Goal: Task Accomplishment & Management: Use online tool/utility

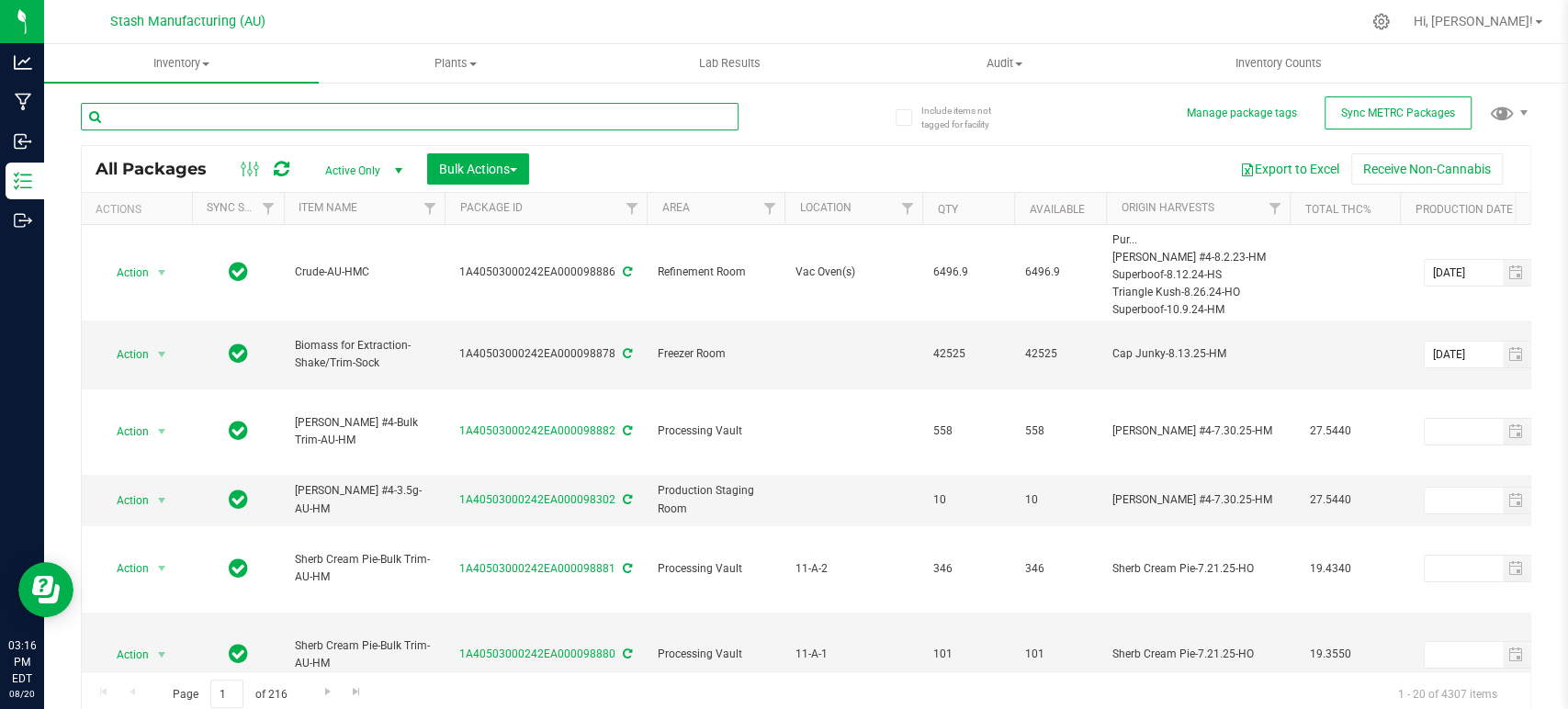
click at [467, 119] on input "text" at bounding box center [409, 116] width 658 height 27
type input "92580"
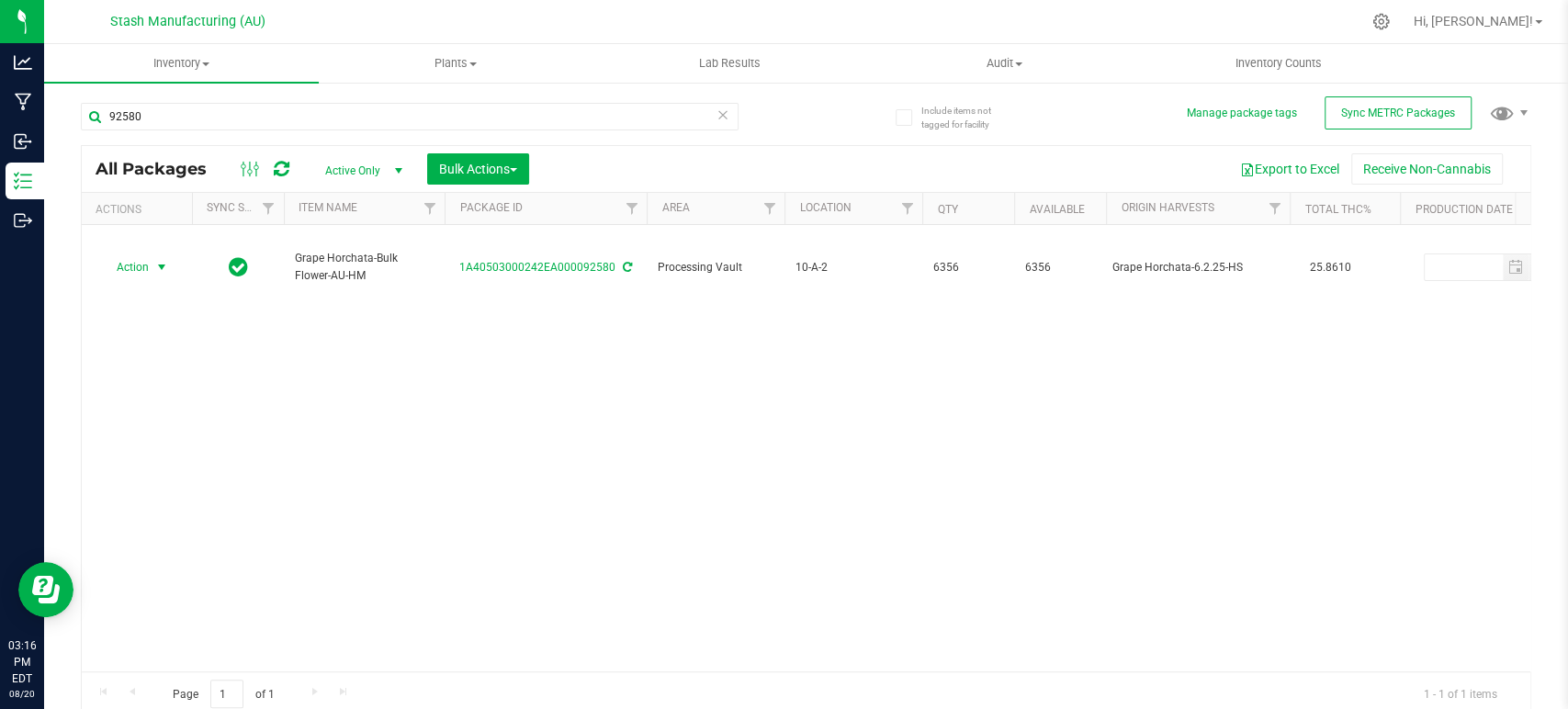
click at [127, 255] on span "Action" at bounding box center [125, 267] width 50 height 25
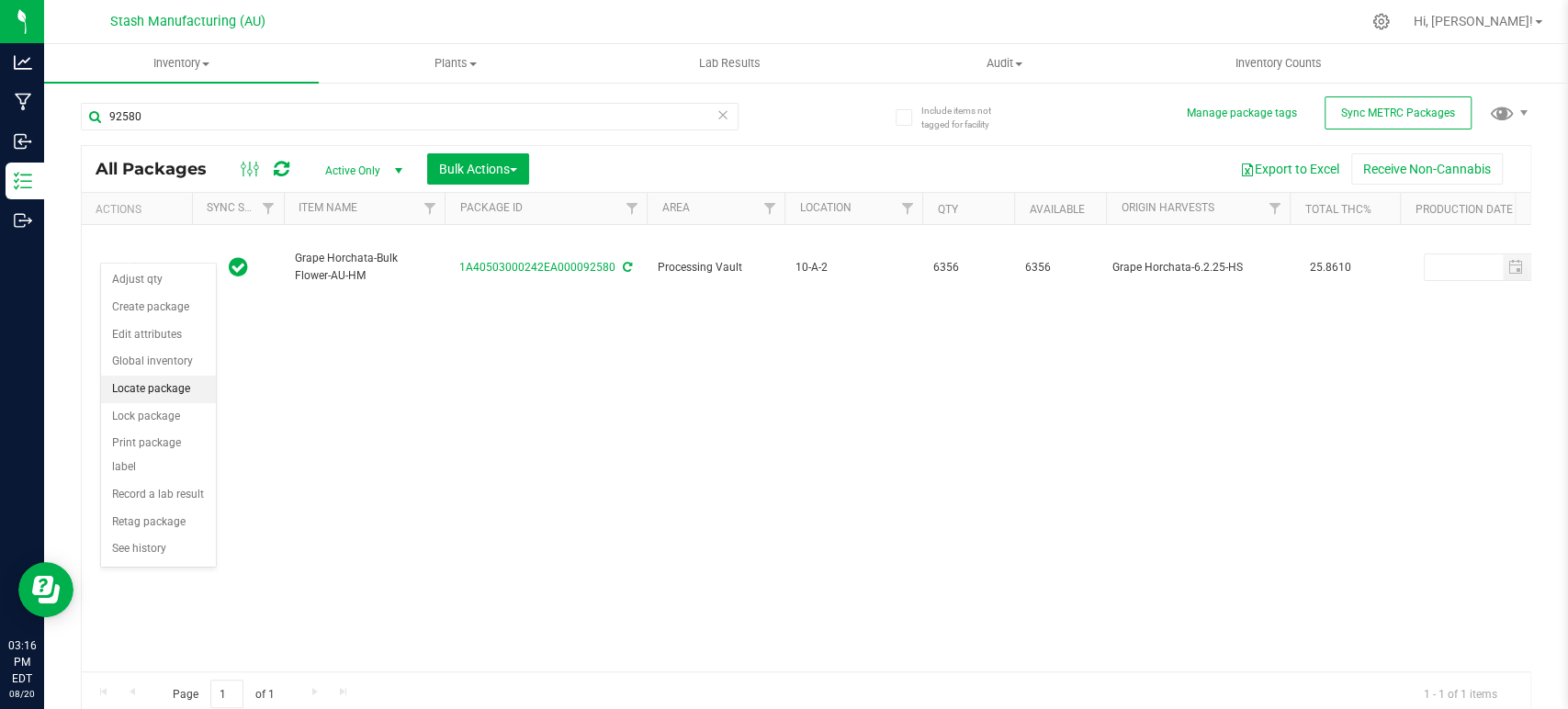
click at [186, 386] on li "Locate package" at bounding box center [158, 389] width 115 height 27
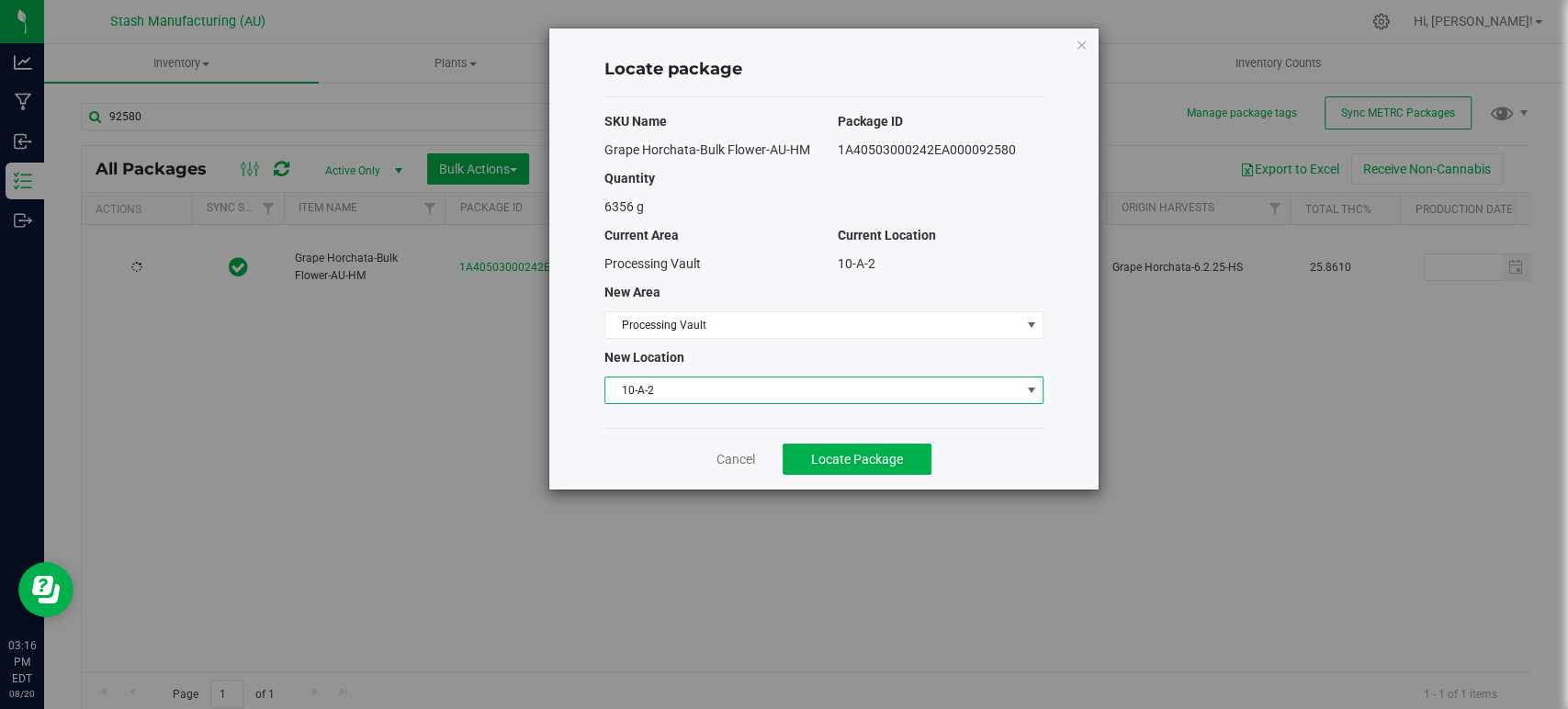
click at [650, 393] on span "10-A-2" at bounding box center [812, 390] width 414 height 25
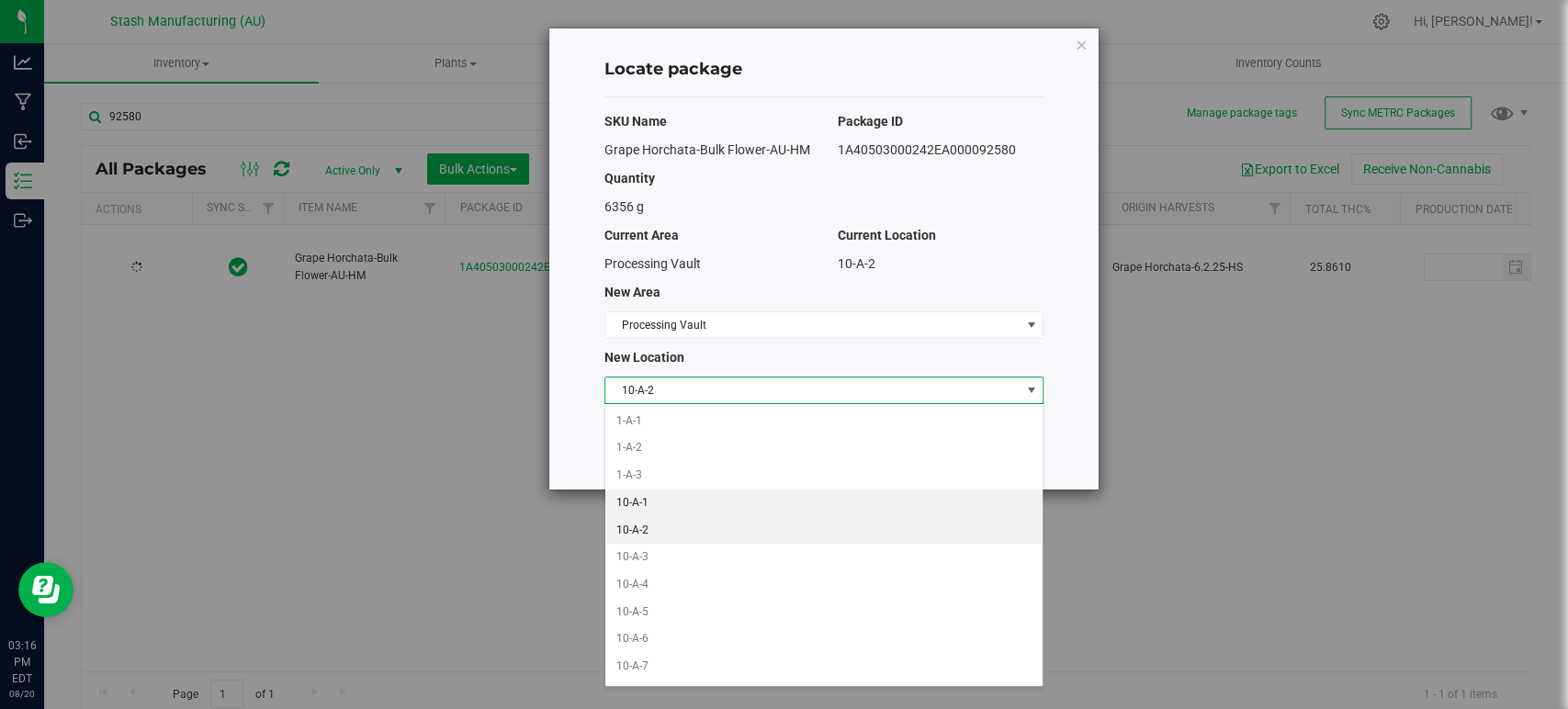
click at [681, 505] on li "10-A-1" at bounding box center [823, 503] width 437 height 27
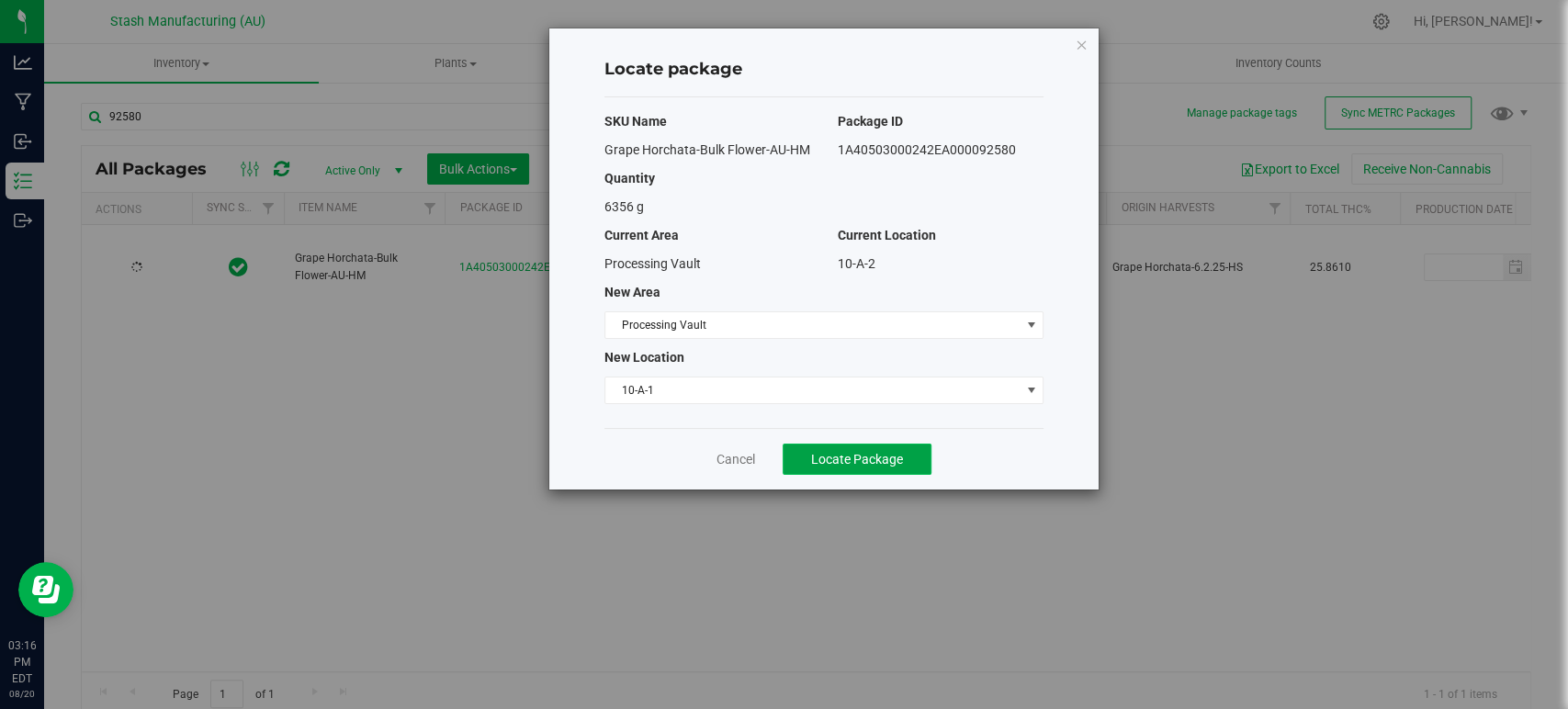
click at [814, 454] on span "Locate Package" at bounding box center [857, 460] width 92 height 15
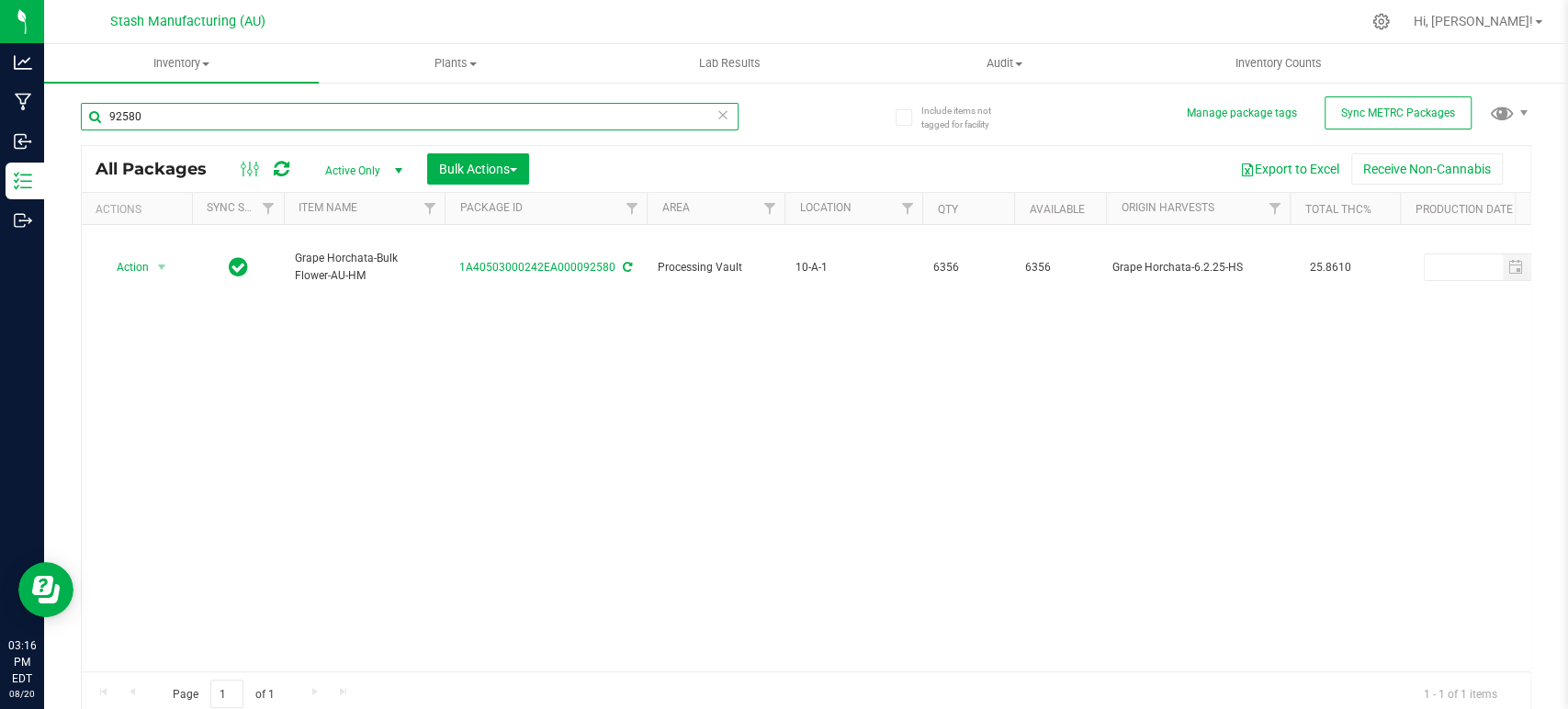
click at [450, 113] on input "92580" at bounding box center [409, 116] width 658 height 27
type input "98234"
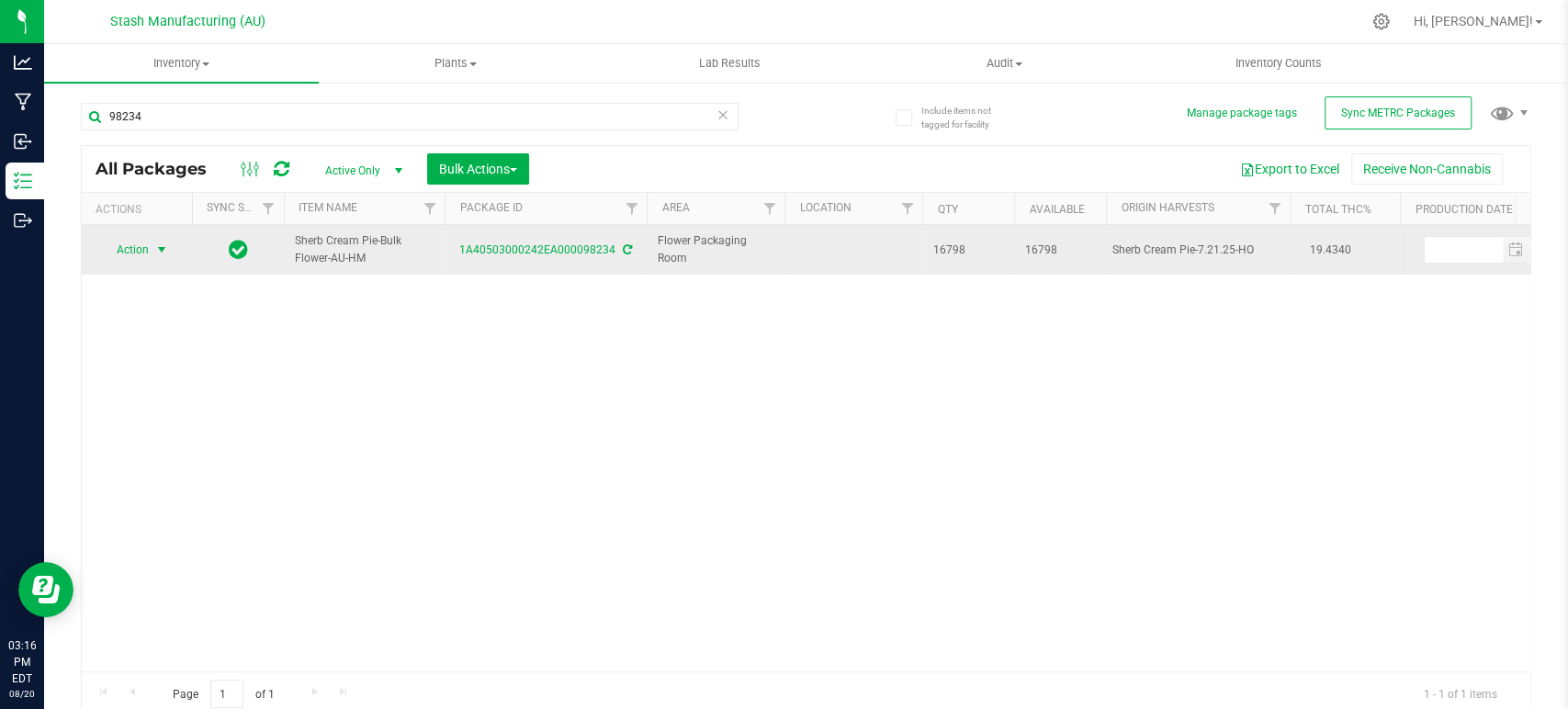
click at [148, 258] on span "Action" at bounding box center [125, 249] width 50 height 25
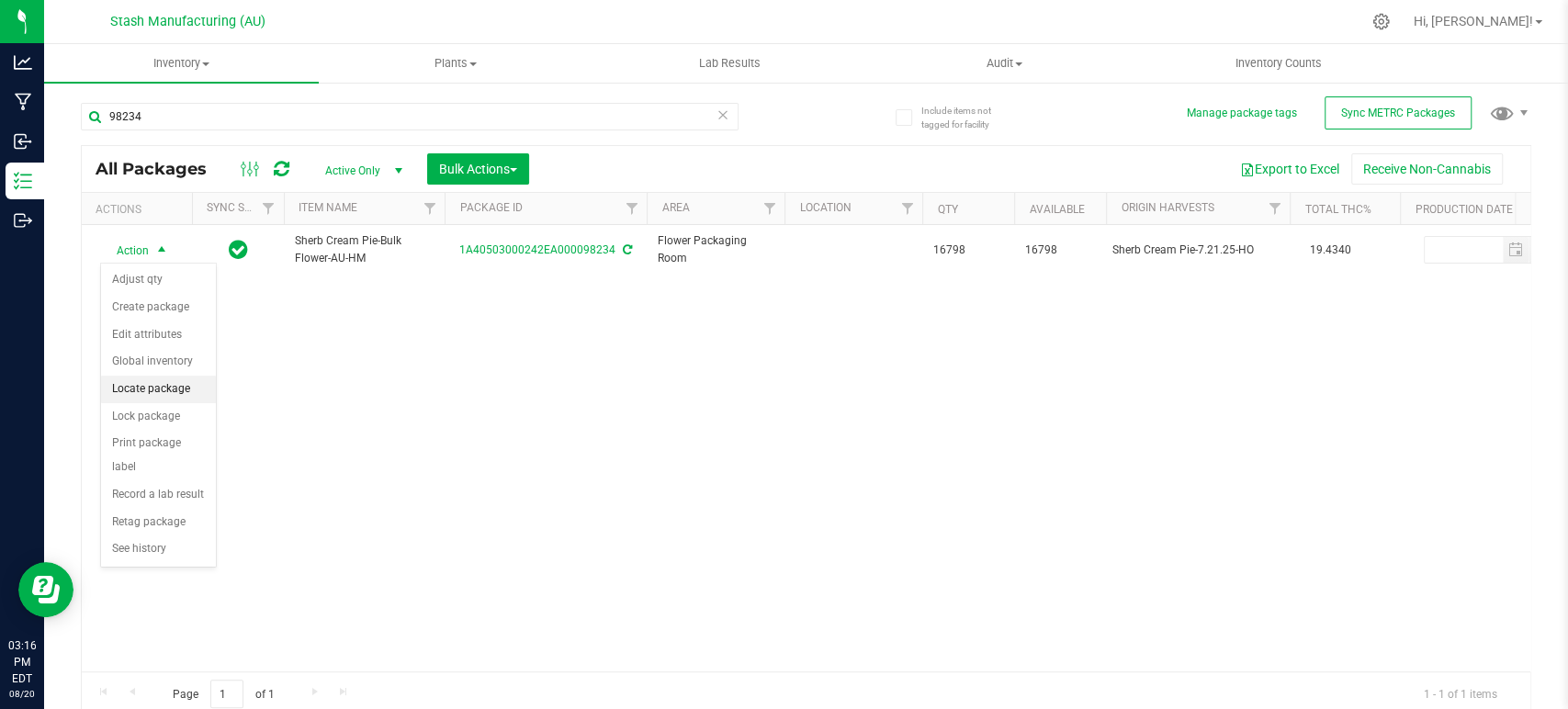
click at [170, 393] on li "Locate package" at bounding box center [158, 389] width 115 height 27
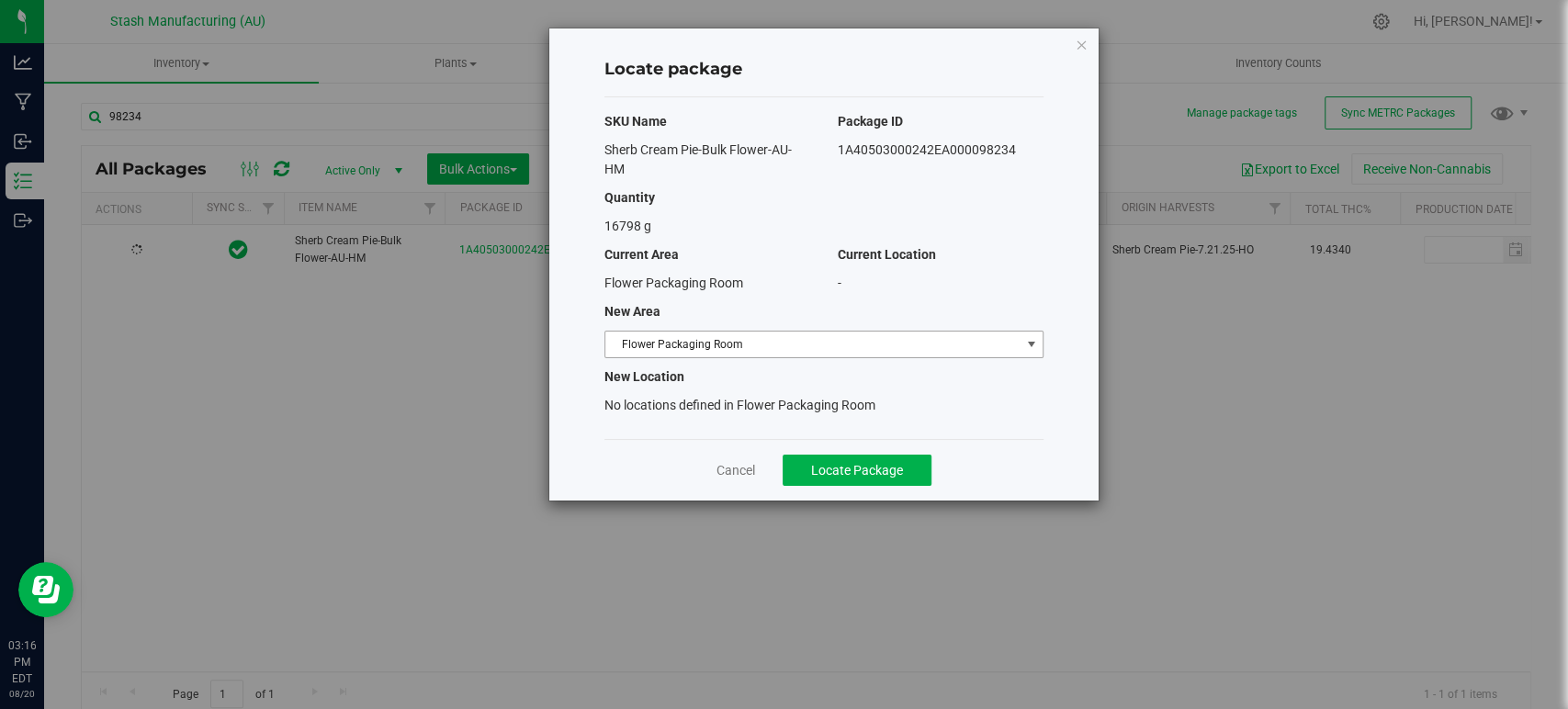
click at [790, 350] on span "Flower Packaging Room" at bounding box center [812, 344] width 414 height 25
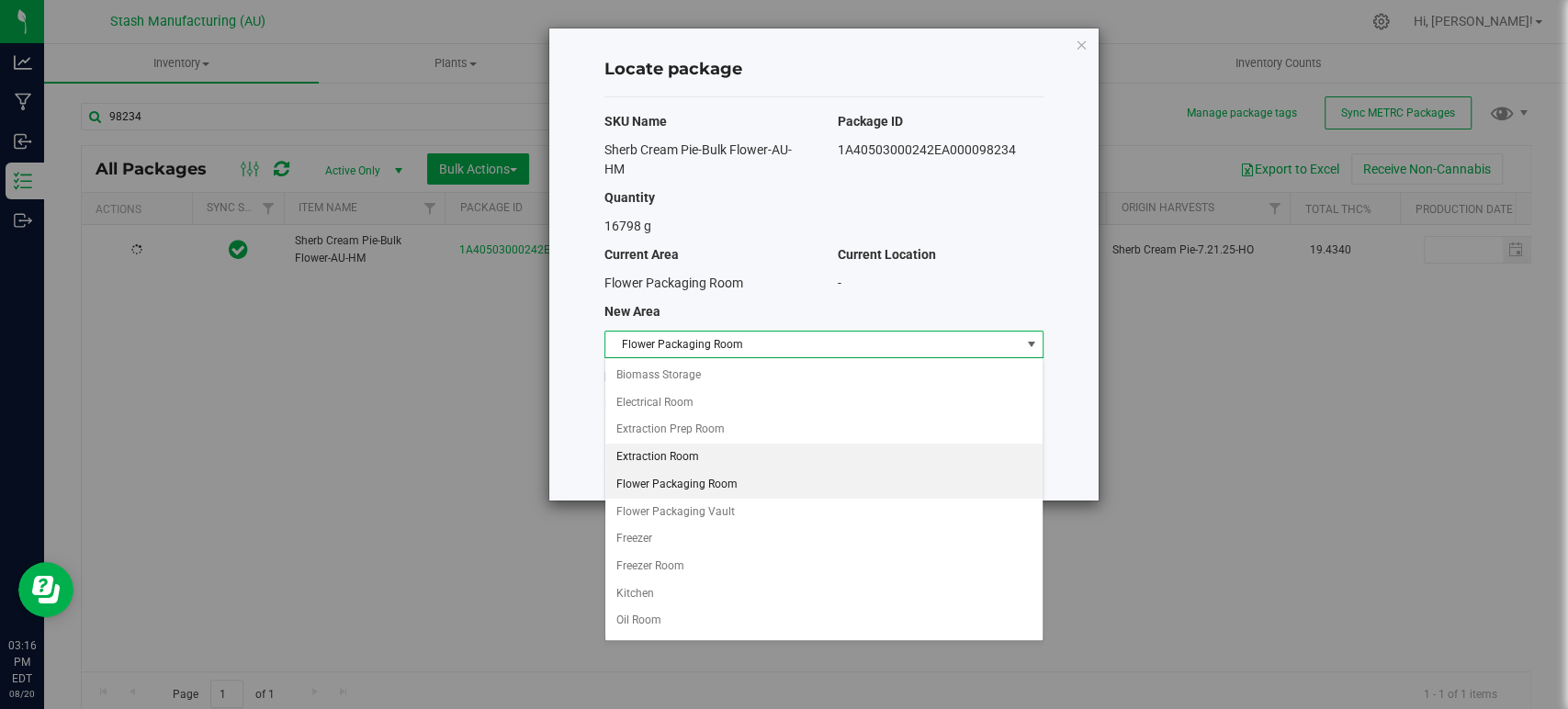
scroll to position [157, 0]
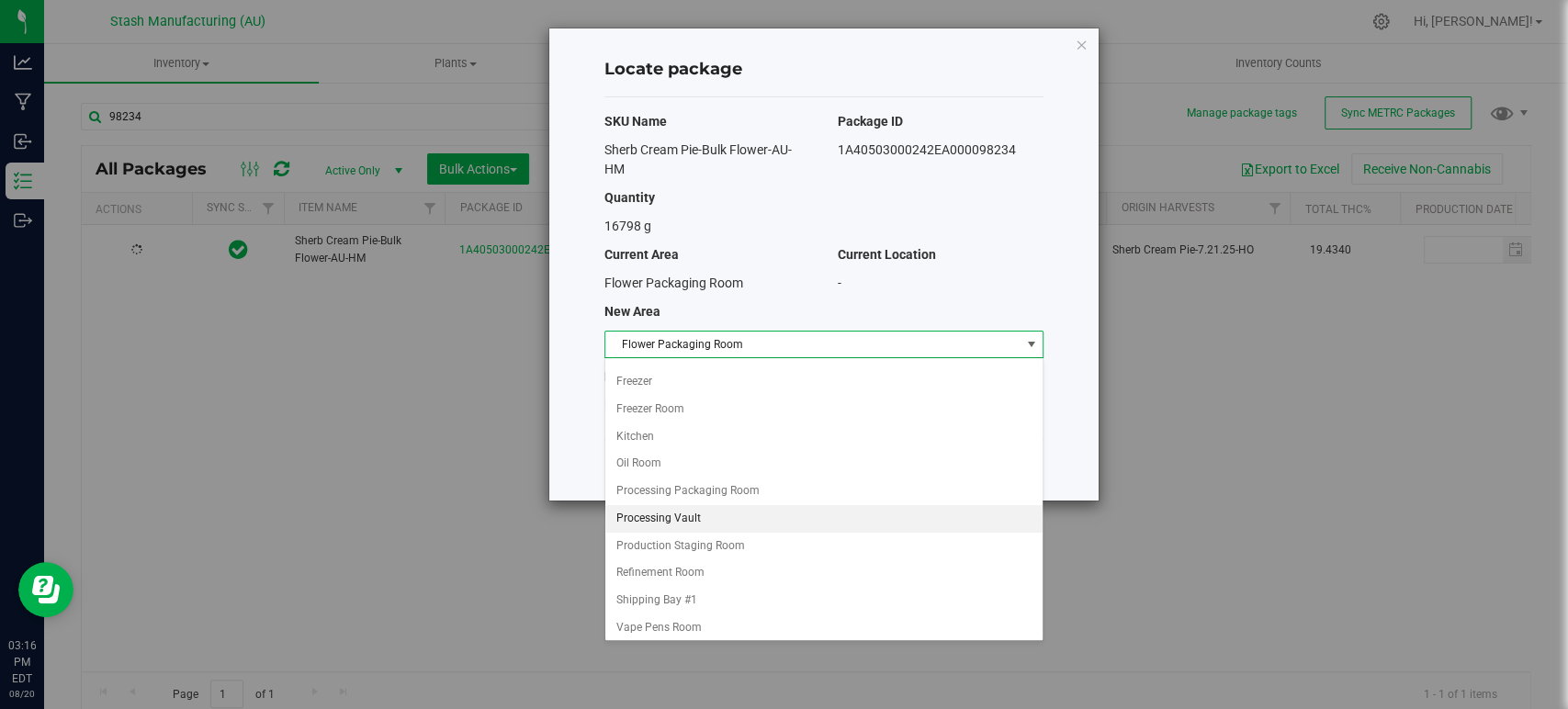
click at [698, 520] on li "Processing Vault" at bounding box center [823, 518] width 437 height 27
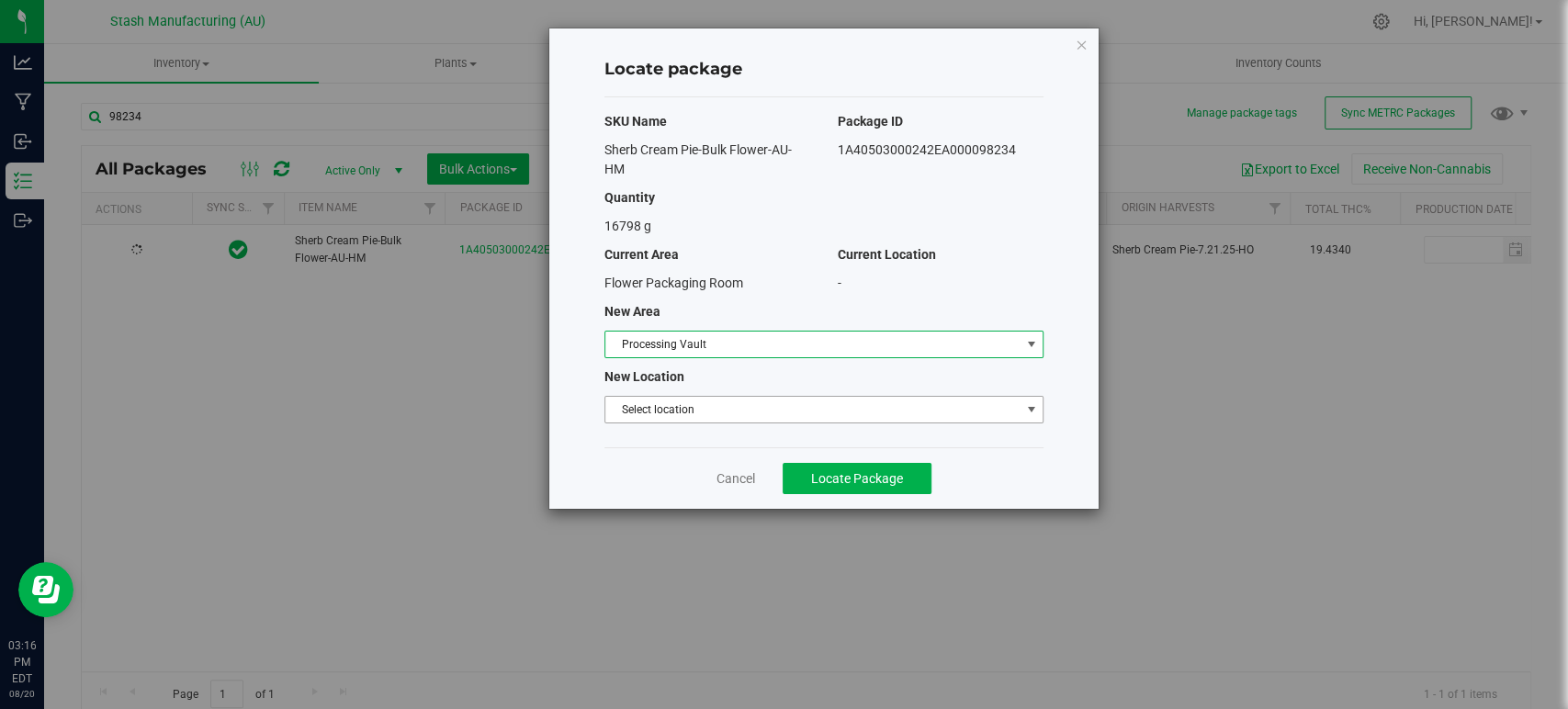
click at [750, 412] on span "Select location" at bounding box center [812, 409] width 414 height 25
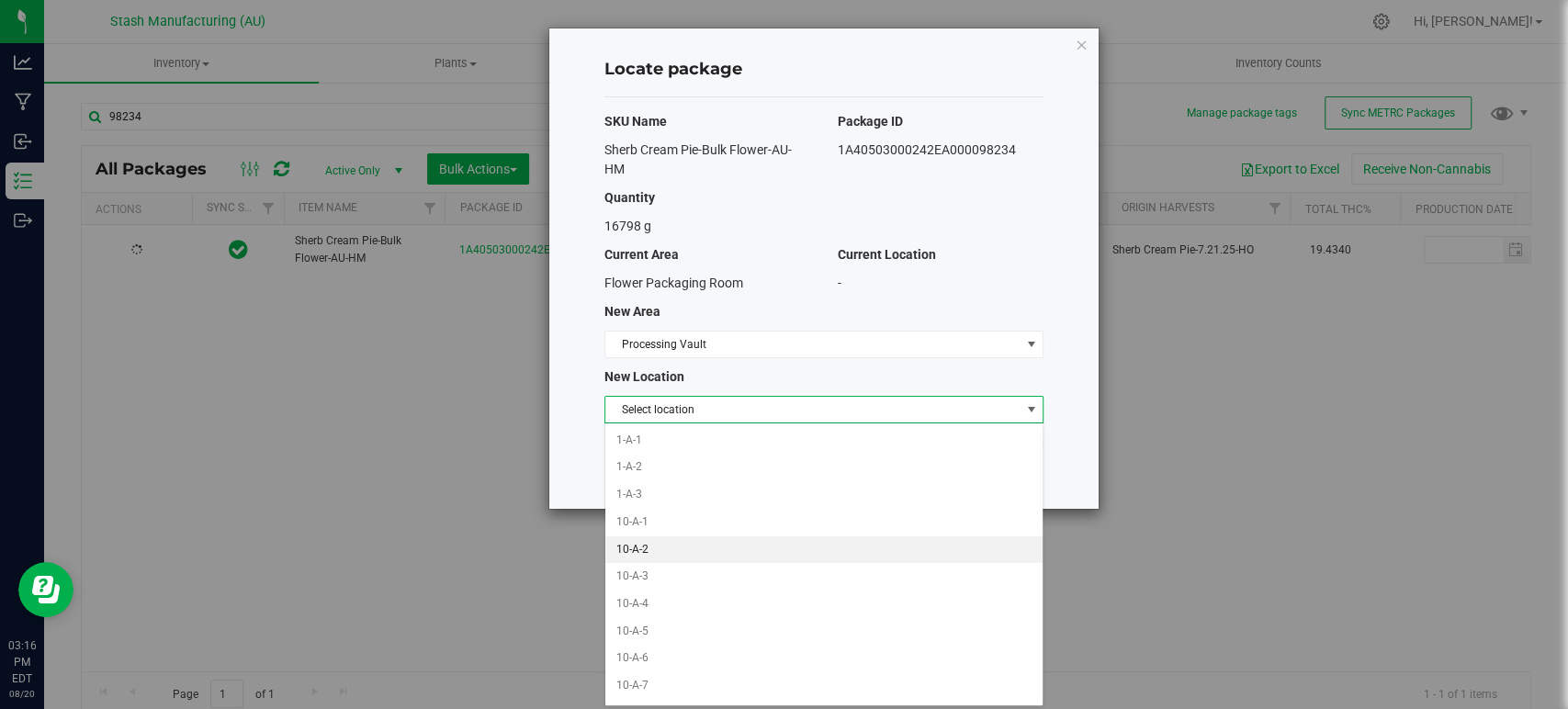
click at [713, 539] on li "10-A-2" at bounding box center [823, 550] width 437 height 27
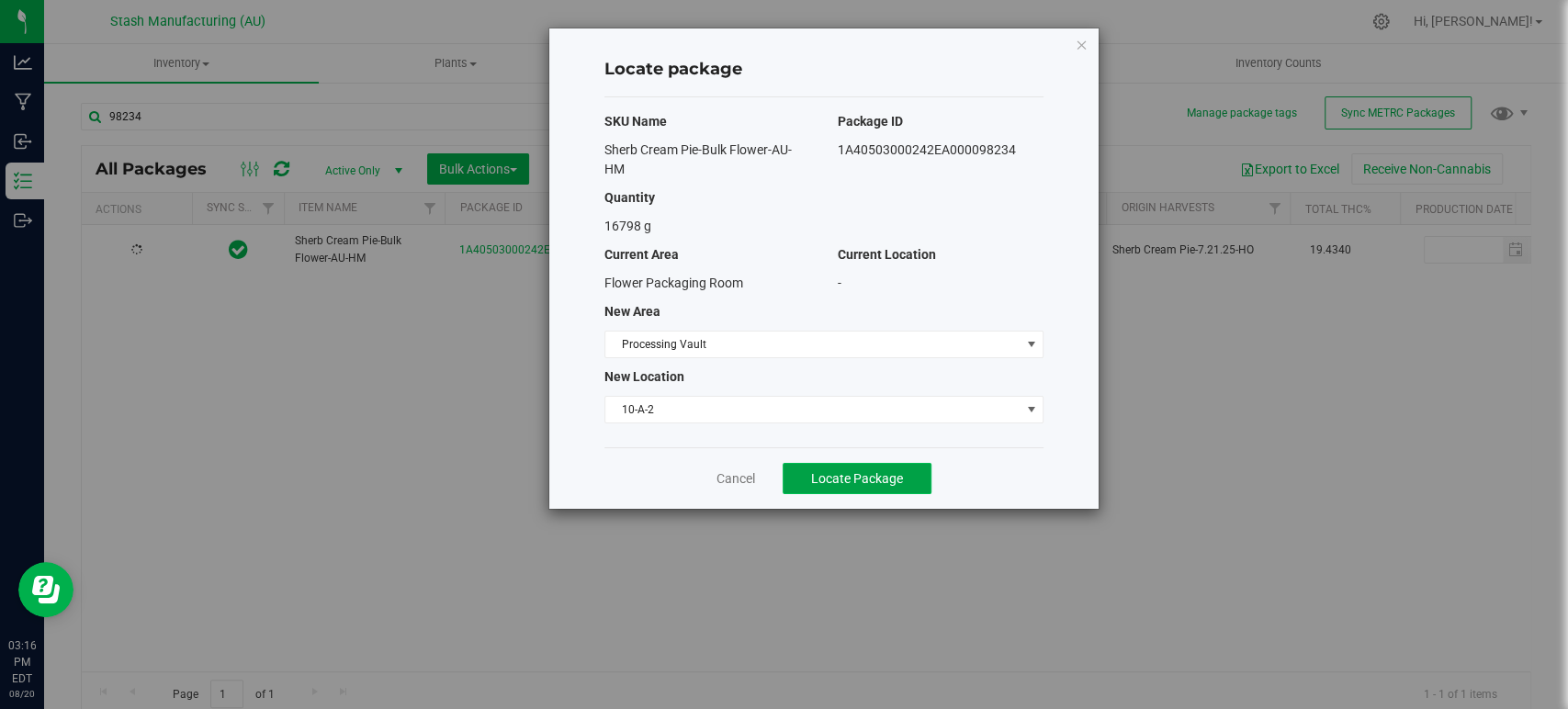
click at [850, 471] on span "Locate Package" at bounding box center [857, 479] width 92 height 15
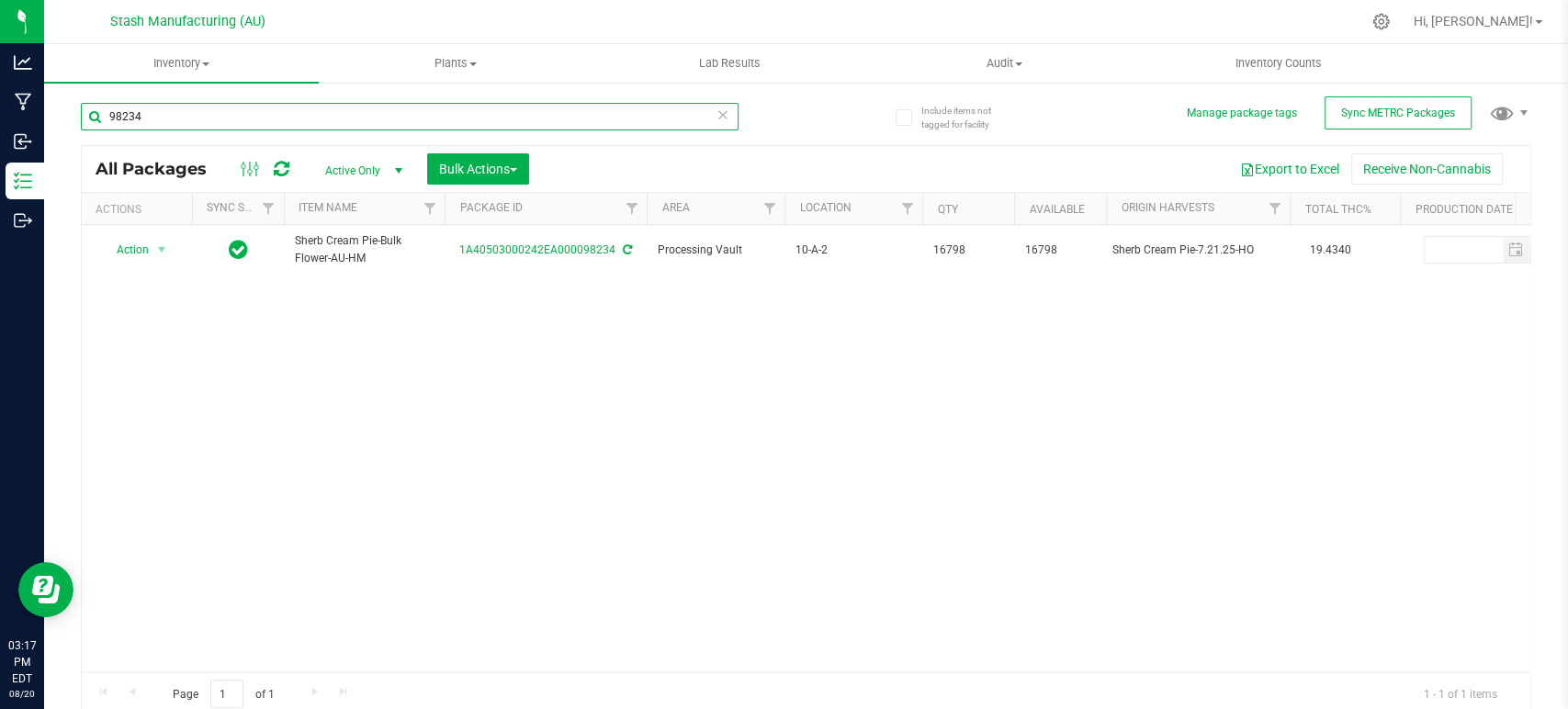
click at [424, 119] on input "98234" at bounding box center [409, 116] width 658 height 27
type input "98235"
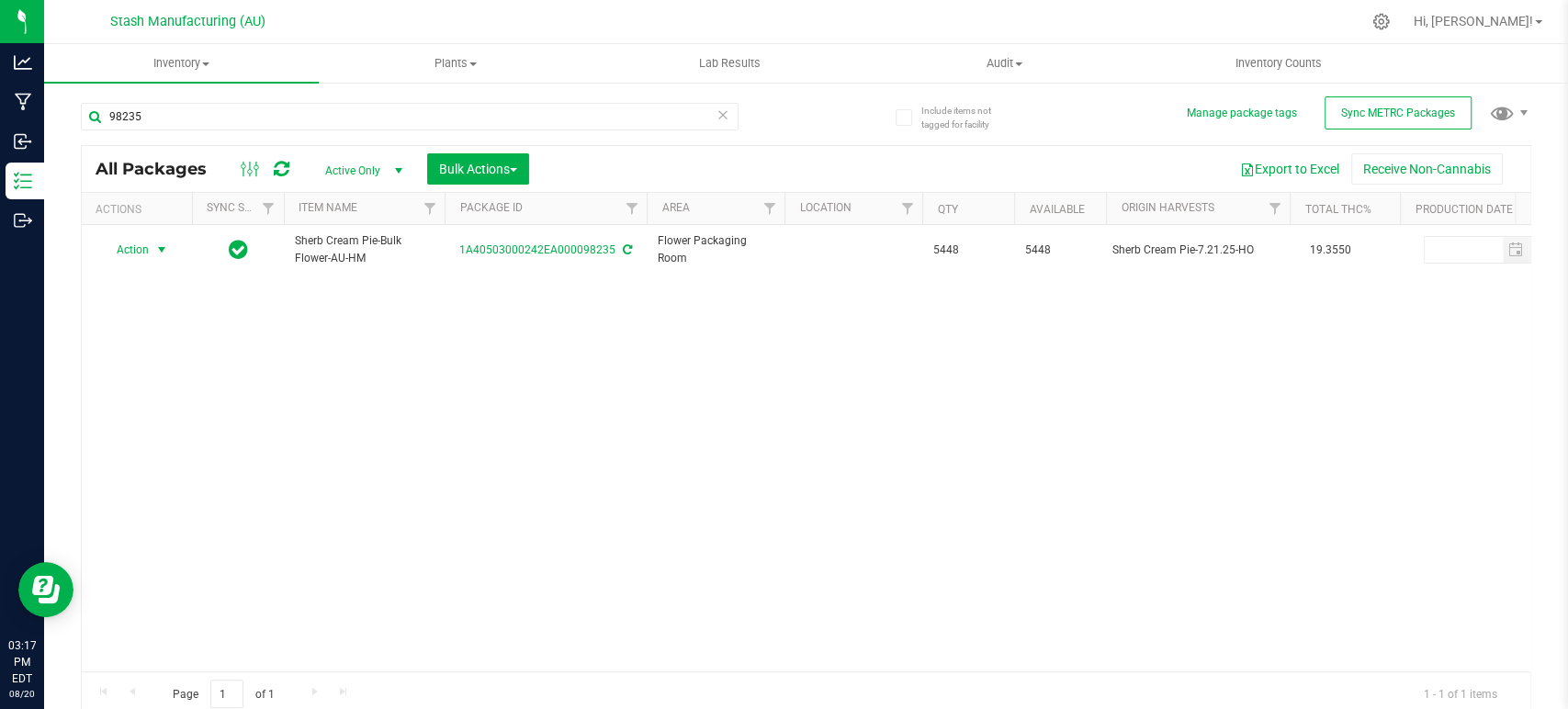
click at [141, 252] on span "Action" at bounding box center [125, 249] width 50 height 25
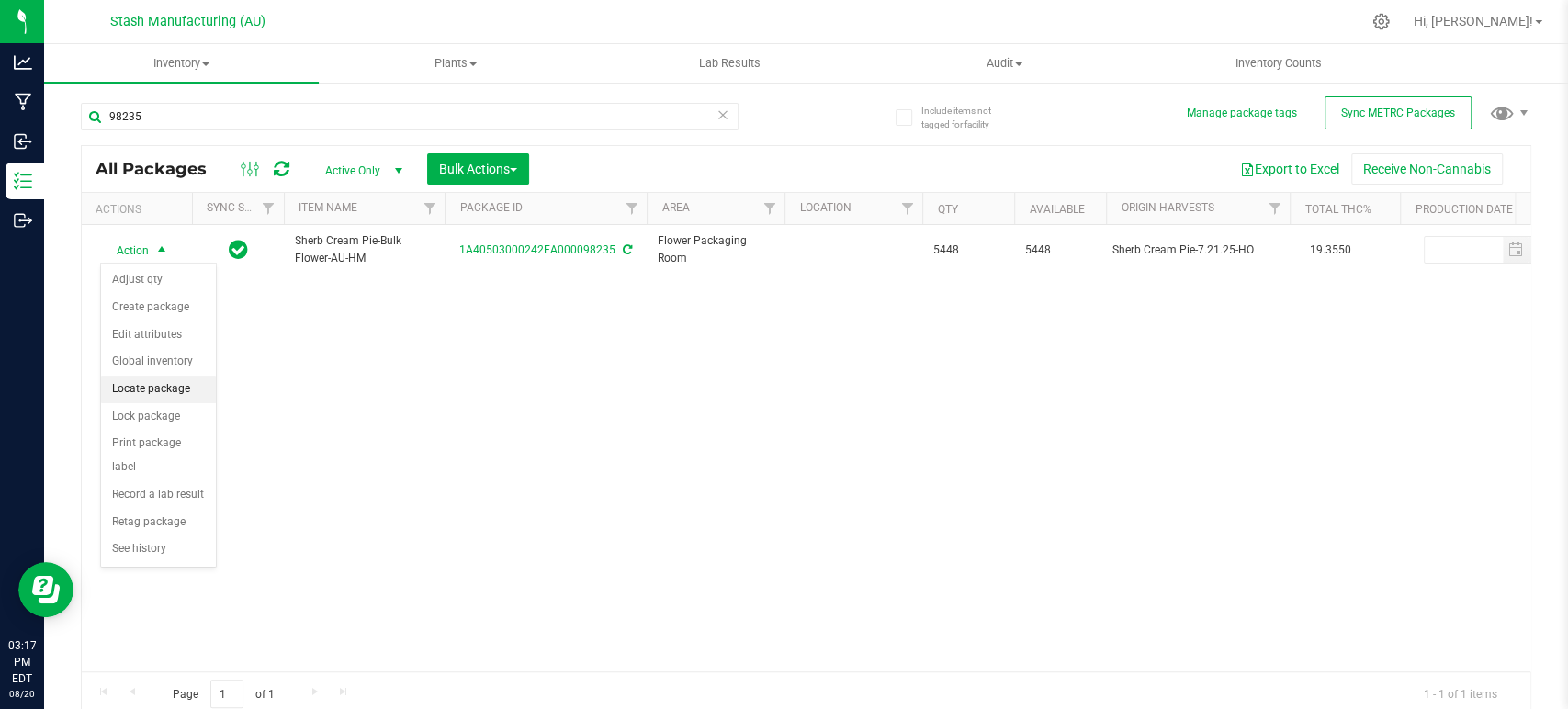
click at [149, 395] on li "Locate package" at bounding box center [158, 389] width 115 height 27
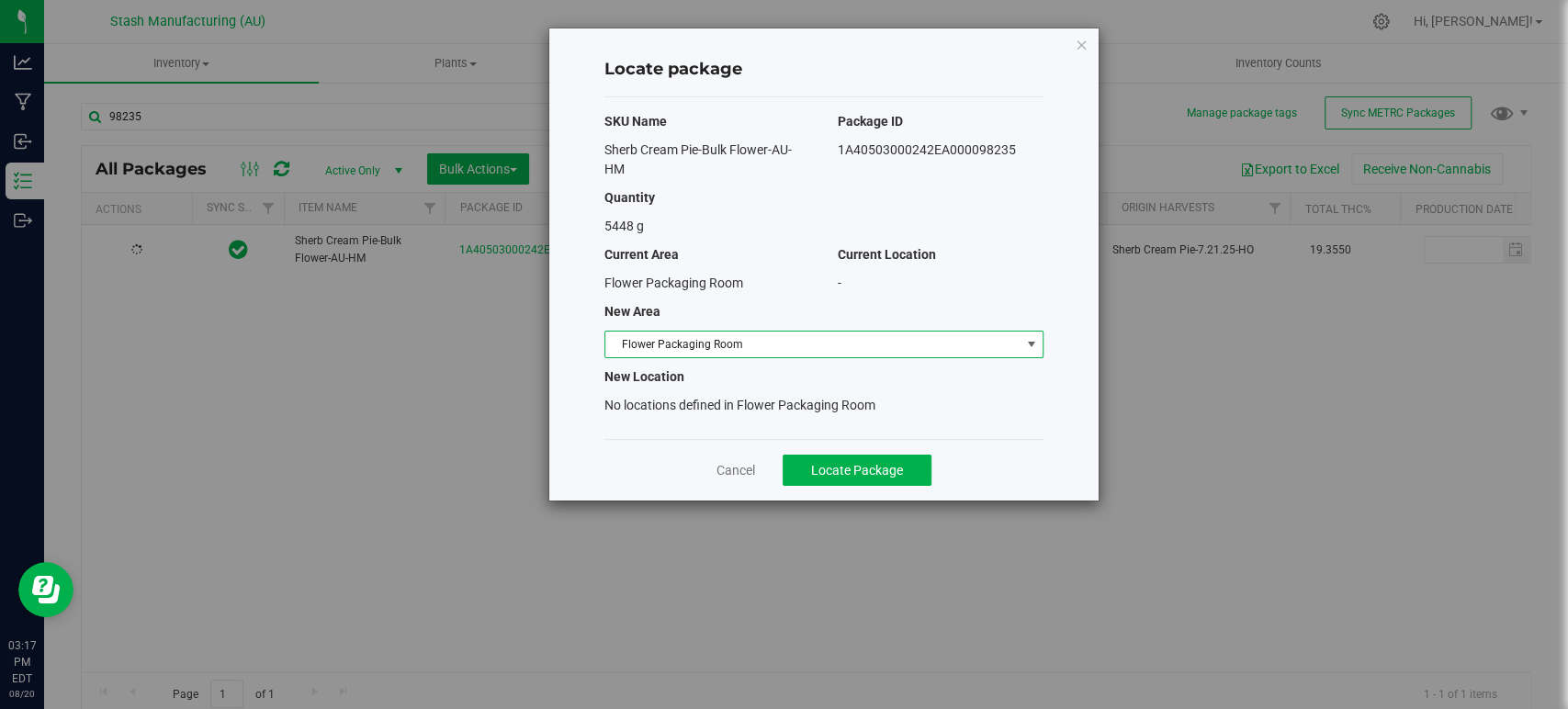
click at [673, 358] on span "Flower Packaging Room" at bounding box center [823, 344] width 439 height 27
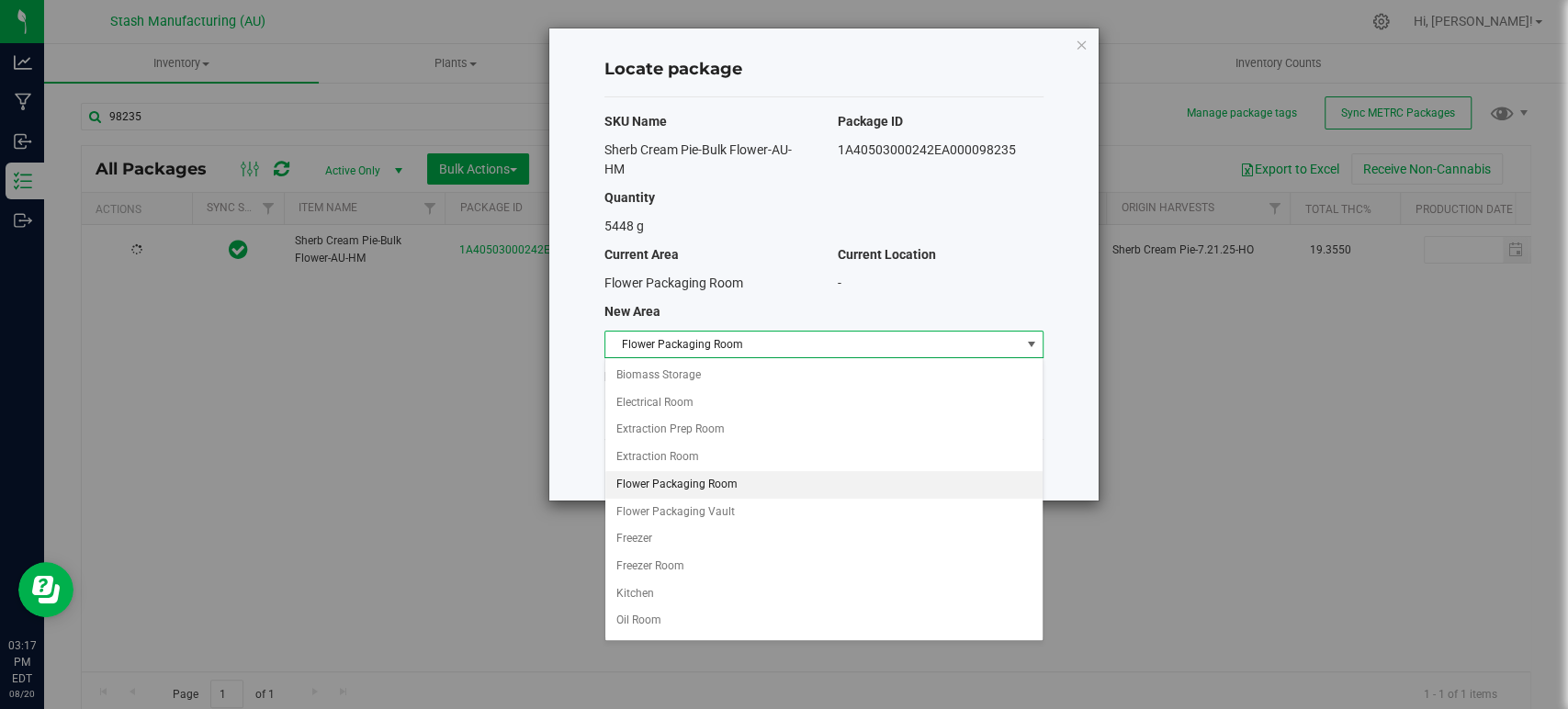
scroll to position [157, 0]
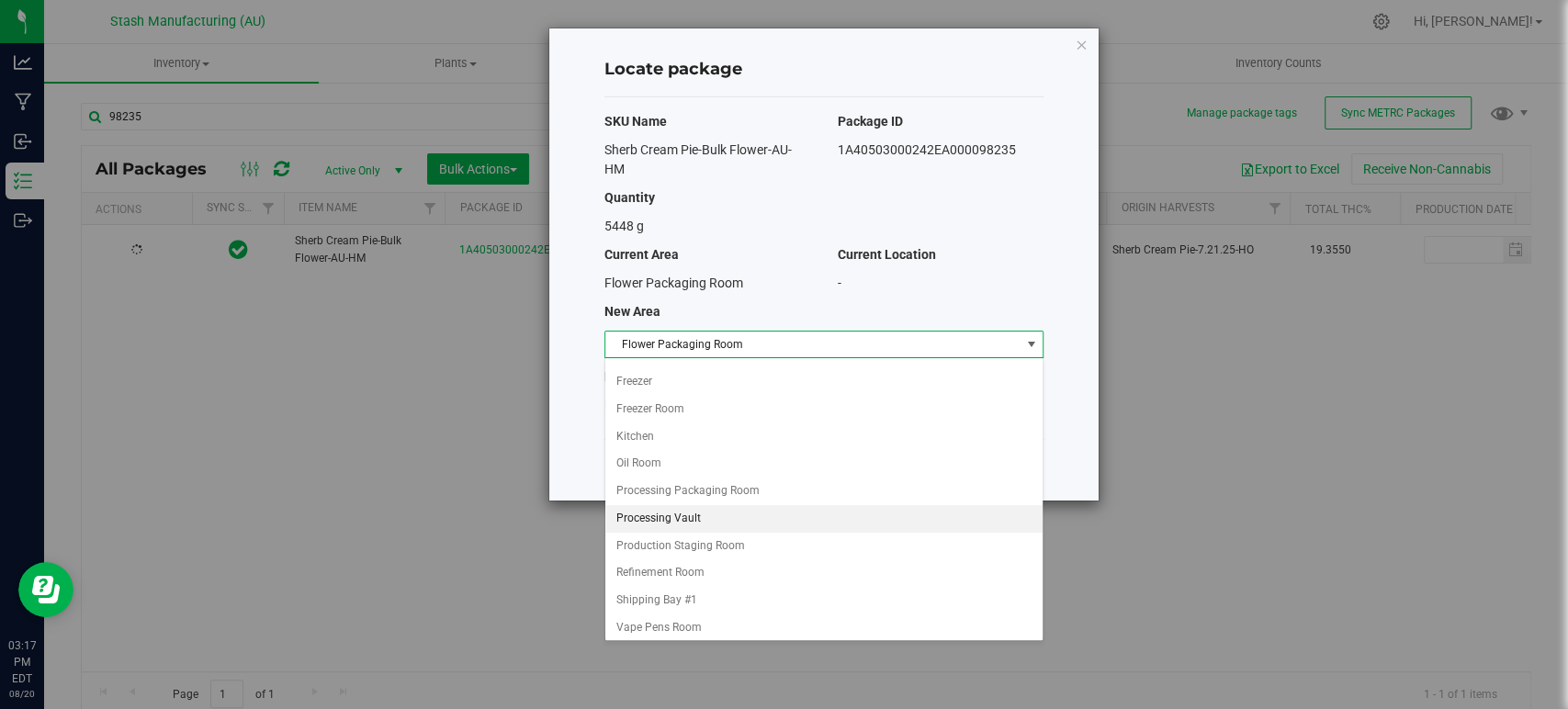
click at [701, 507] on li "Processing Vault" at bounding box center [823, 518] width 437 height 27
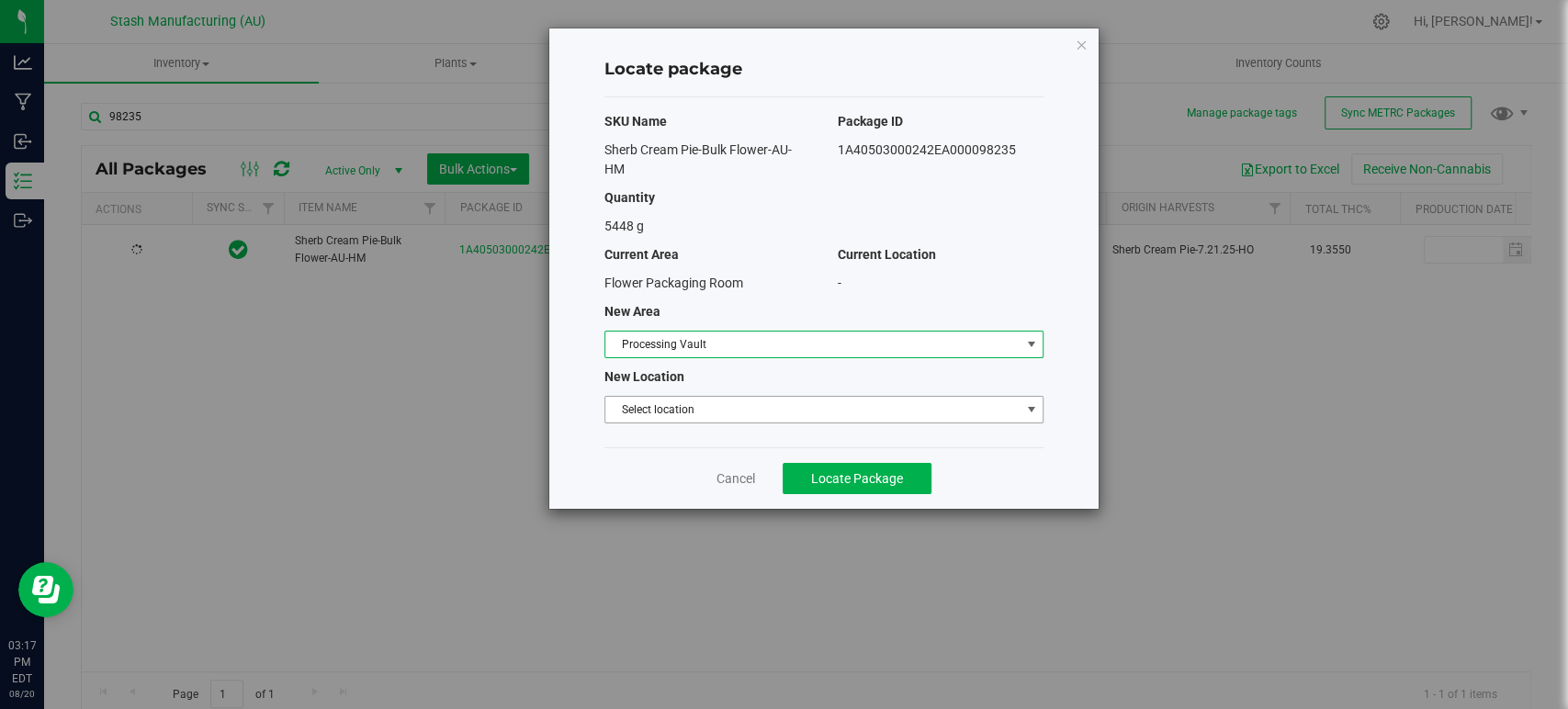
click at [728, 409] on span "Select location" at bounding box center [812, 409] width 414 height 25
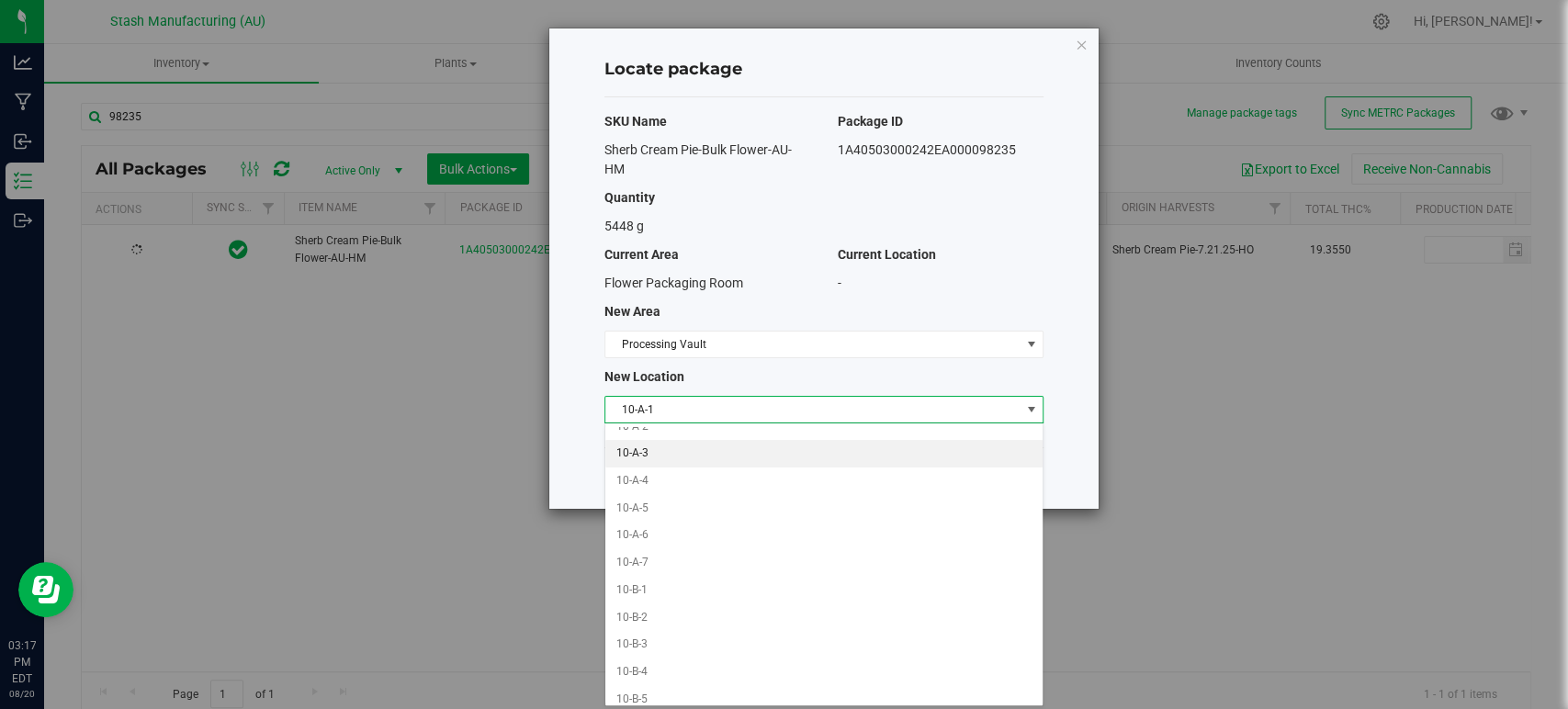
scroll to position [121, 0]
click at [689, 615] on li "10-B-2" at bounding box center [823, 619] width 437 height 27
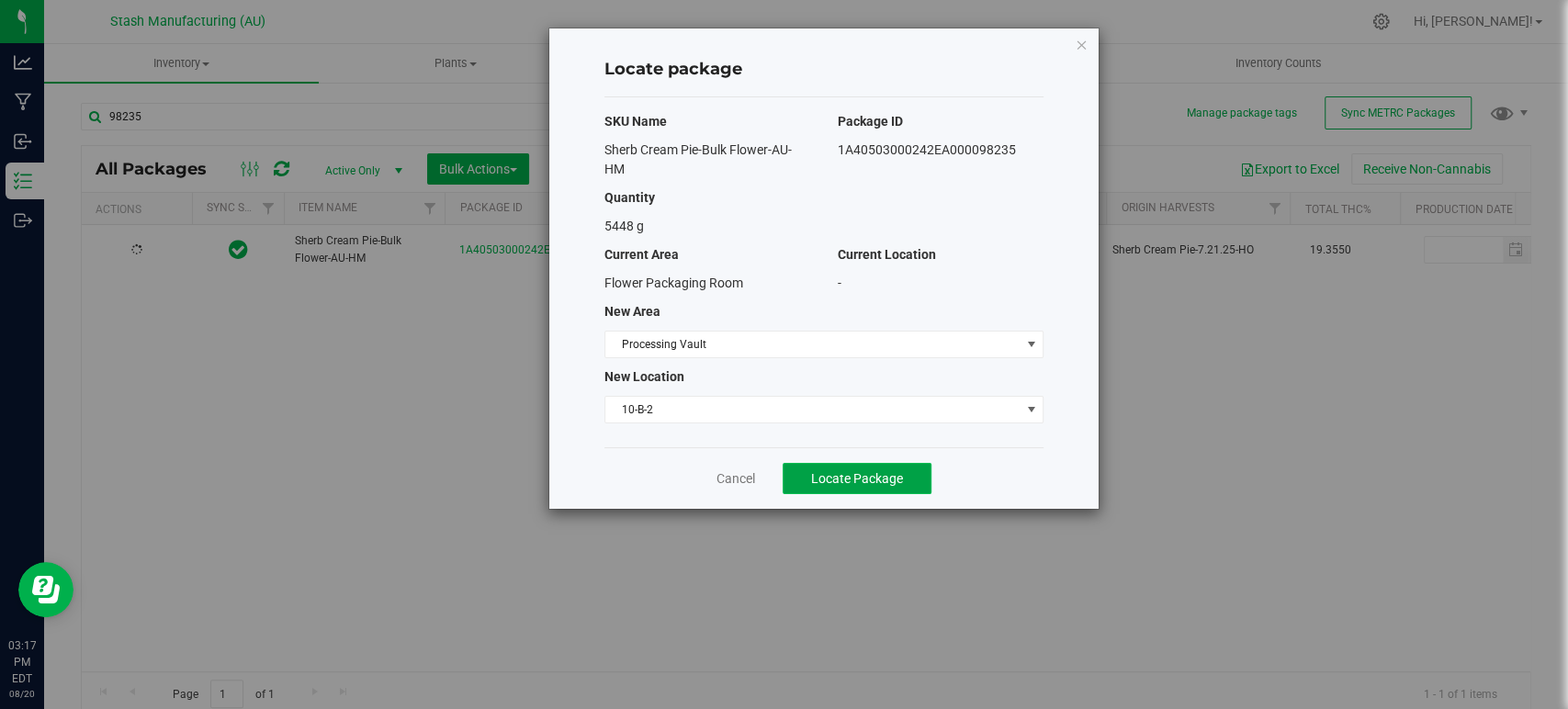
click at [853, 478] on span "Locate Package" at bounding box center [857, 479] width 92 height 15
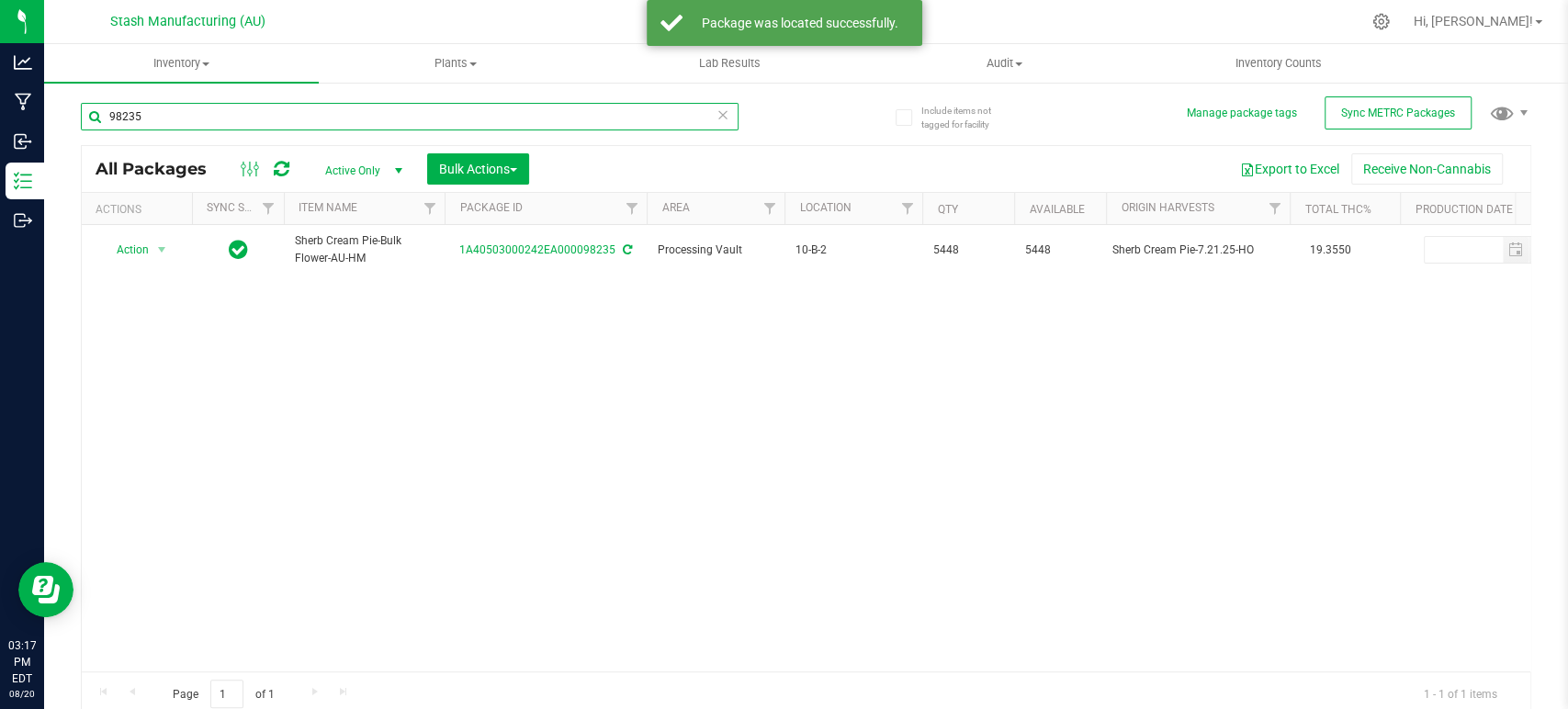
click at [407, 123] on input "98235" at bounding box center [409, 116] width 658 height 27
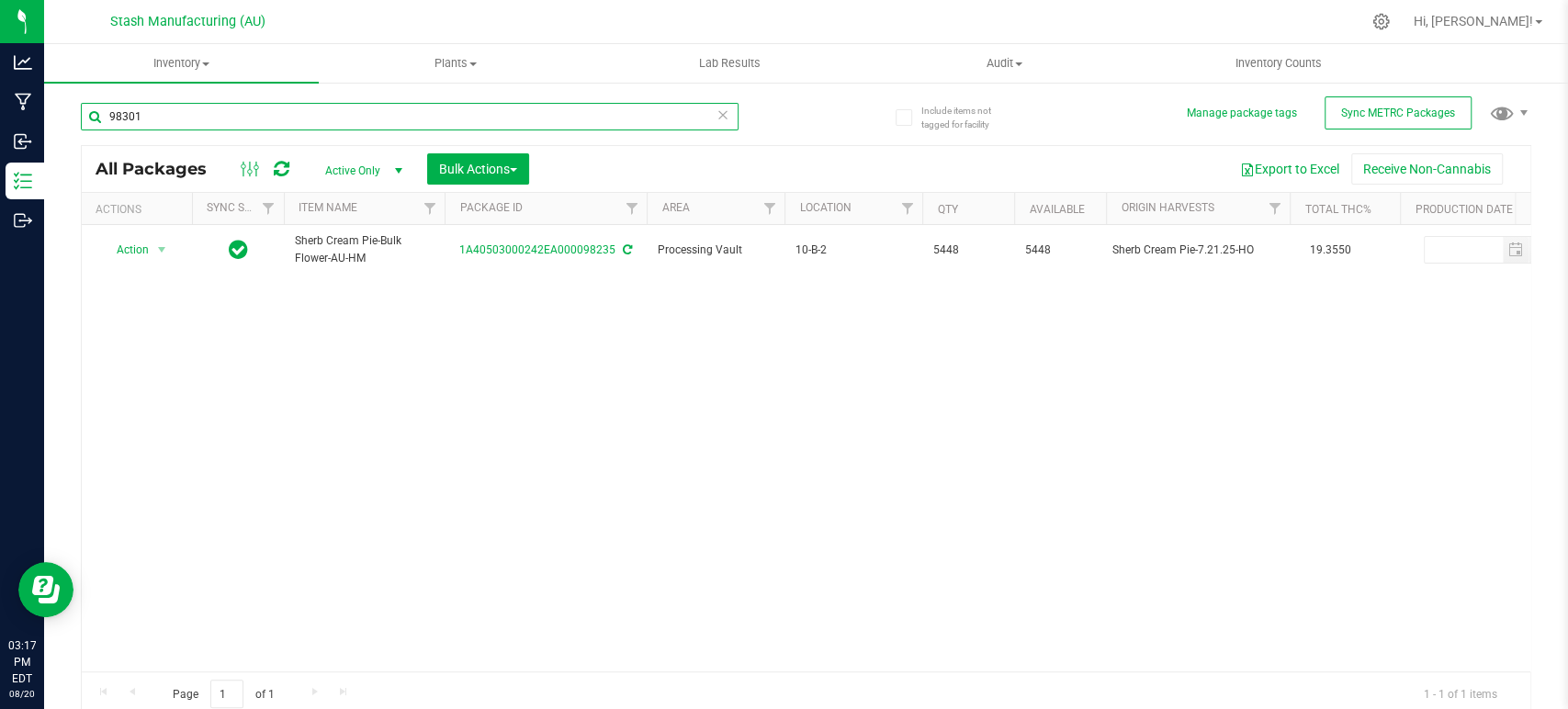
type input "98301"
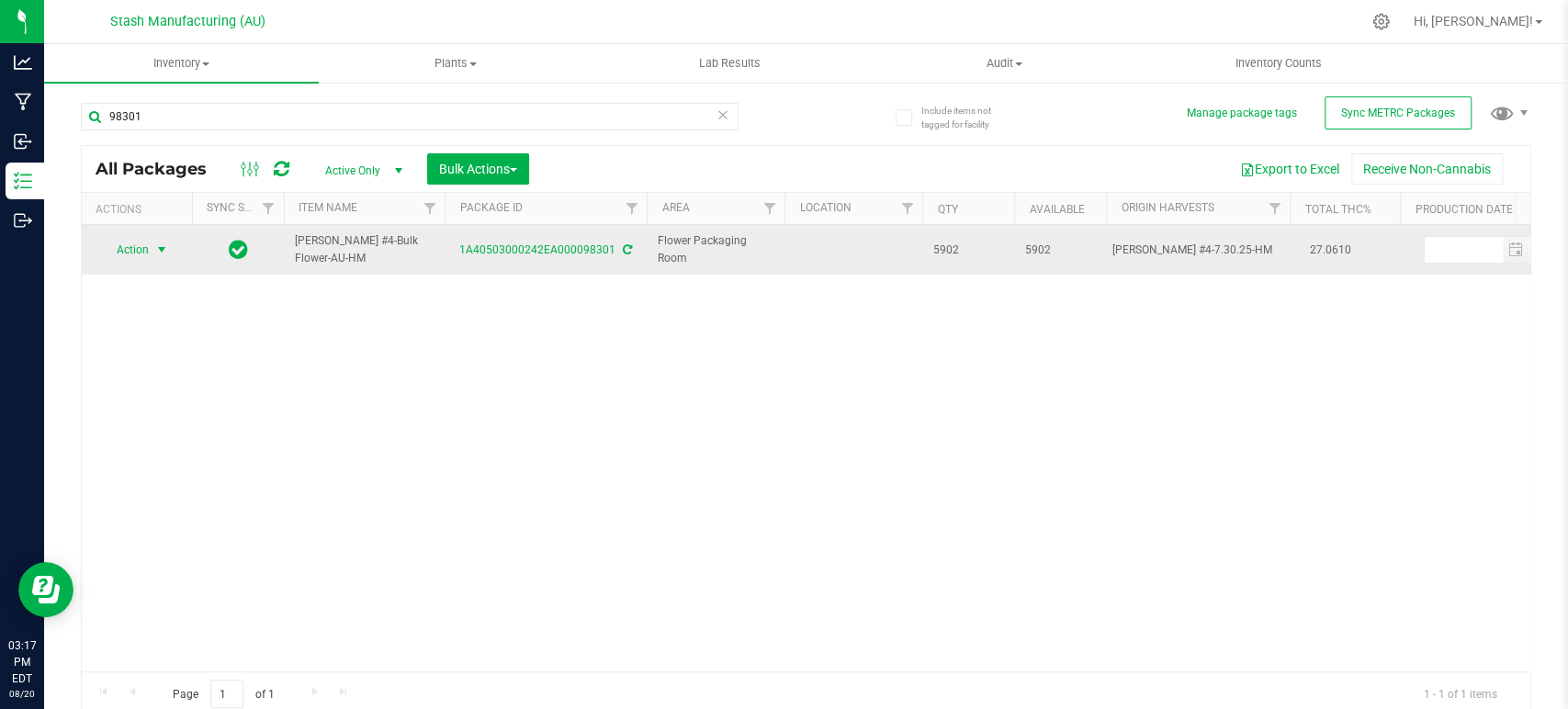
click at [127, 258] on span "Action" at bounding box center [125, 249] width 50 height 25
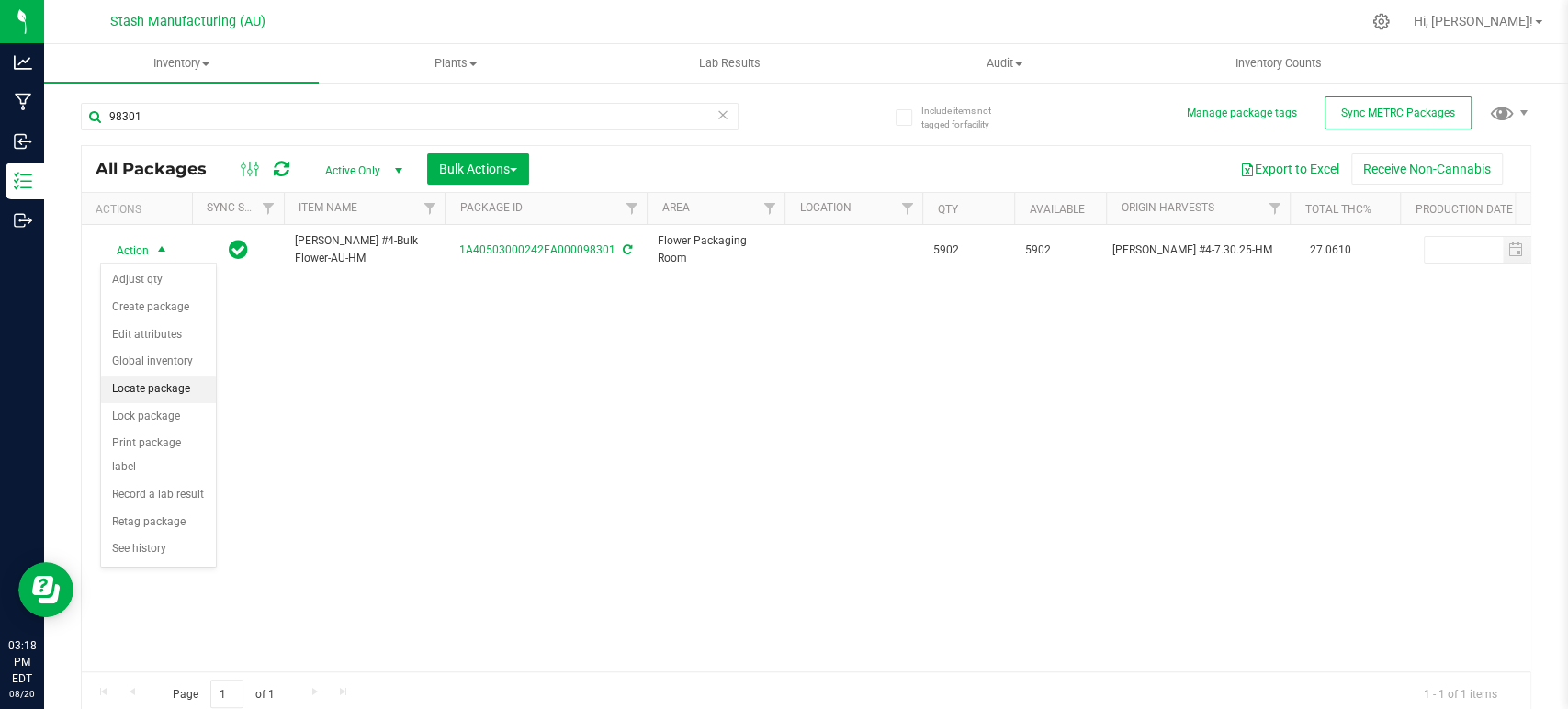
click at [165, 384] on li "Locate package" at bounding box center [158, 389] width 115 height 27
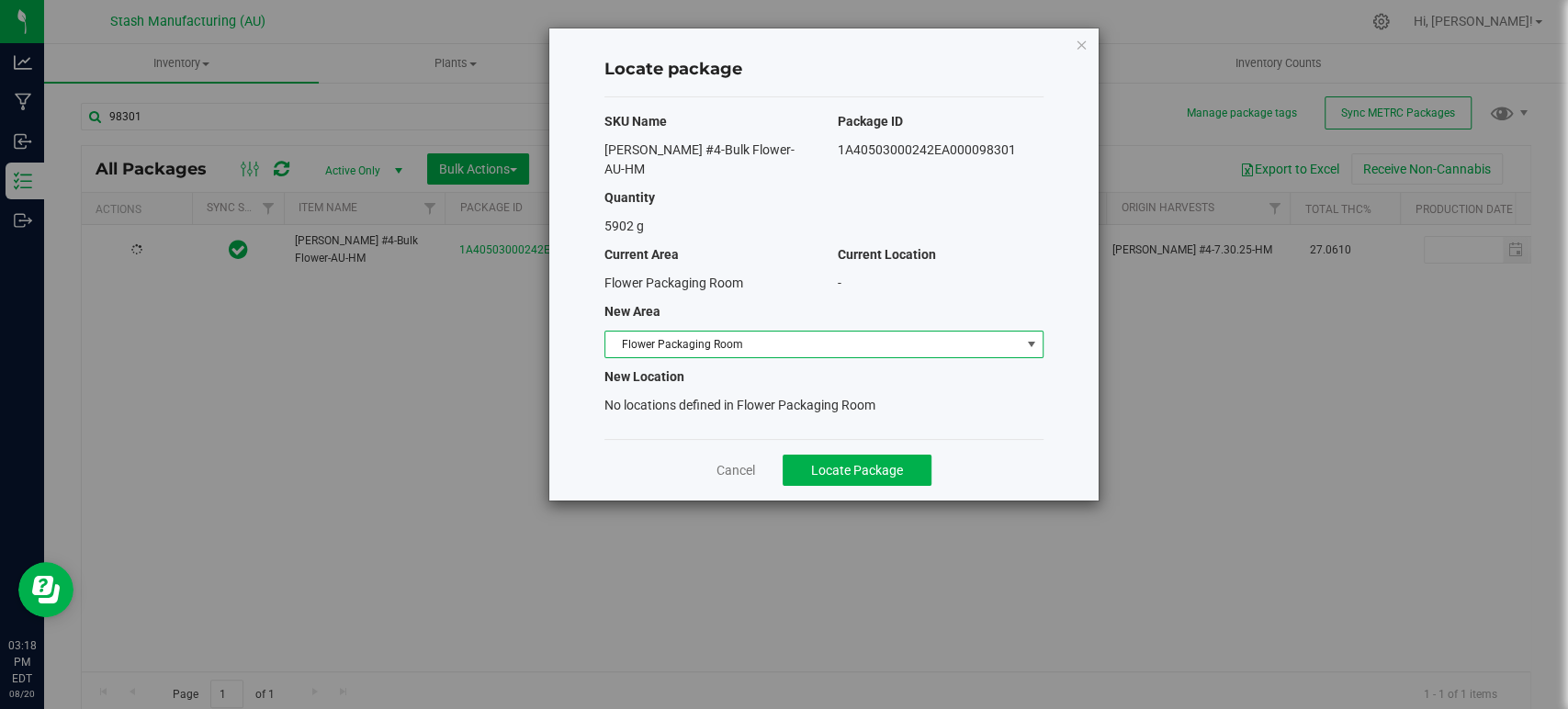
click at [652, 332] on span "Flower Packaging Room" at bounding box center [812, 344] width 414 height 25
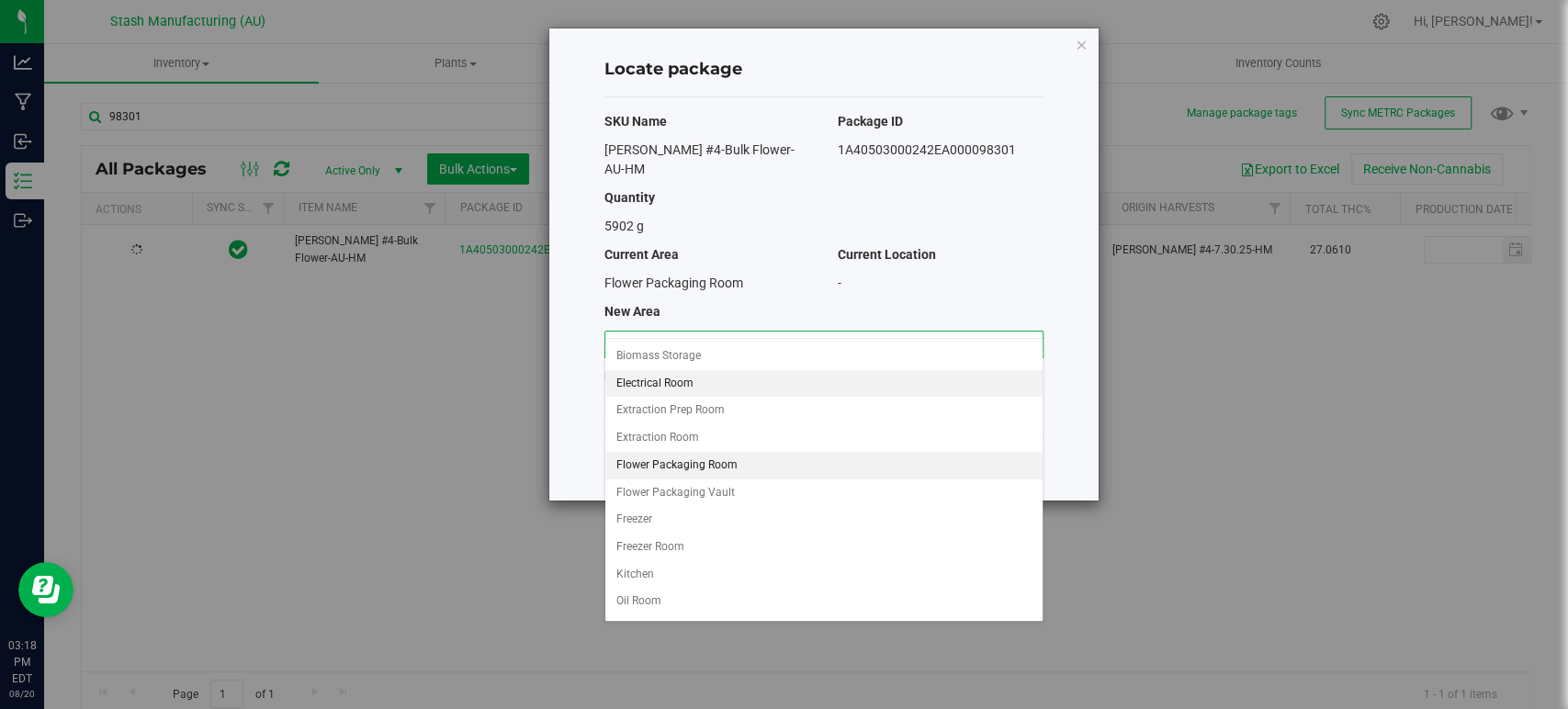
scroll to position [157, 0]
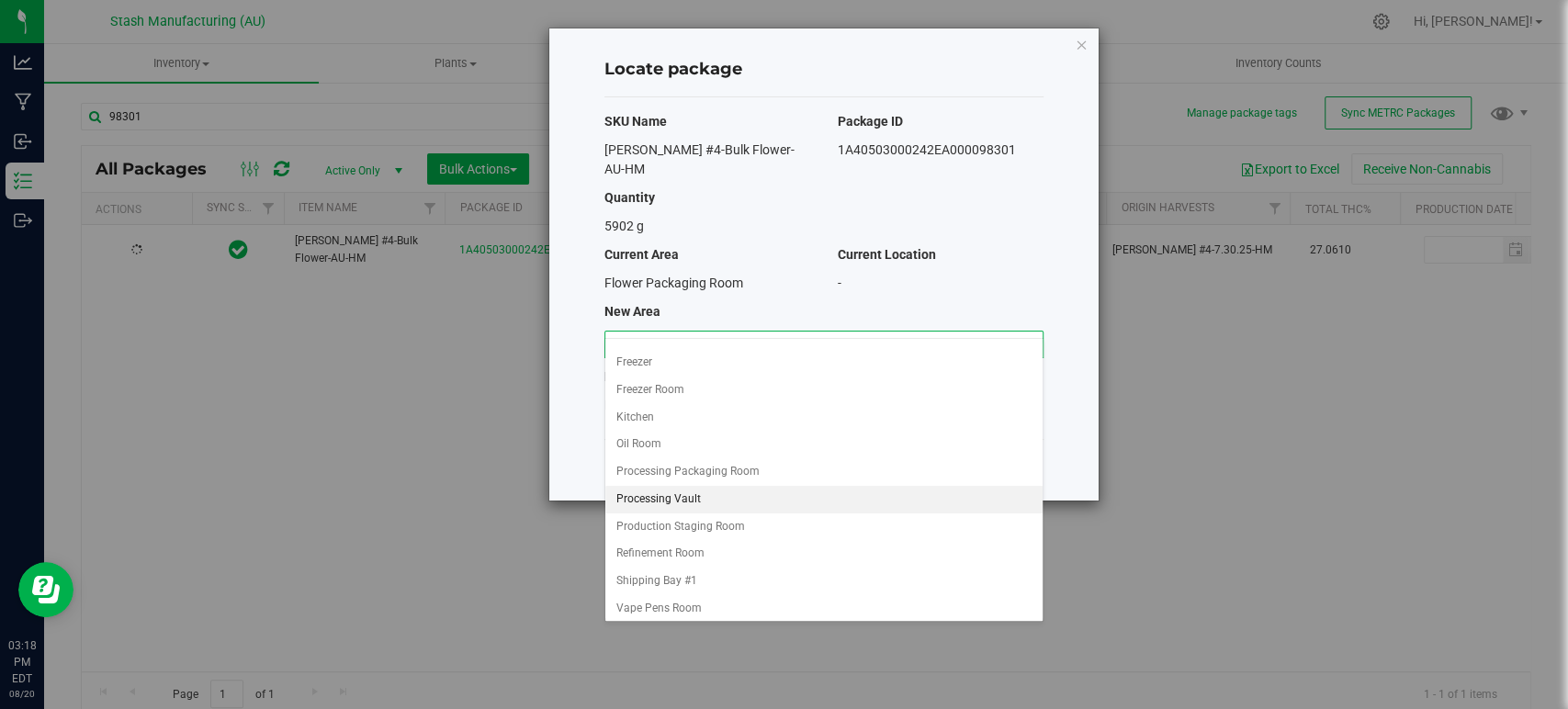
click at [683, 495] on li "Processing Vault" at bounding box center [823, 499] width 437 height 27
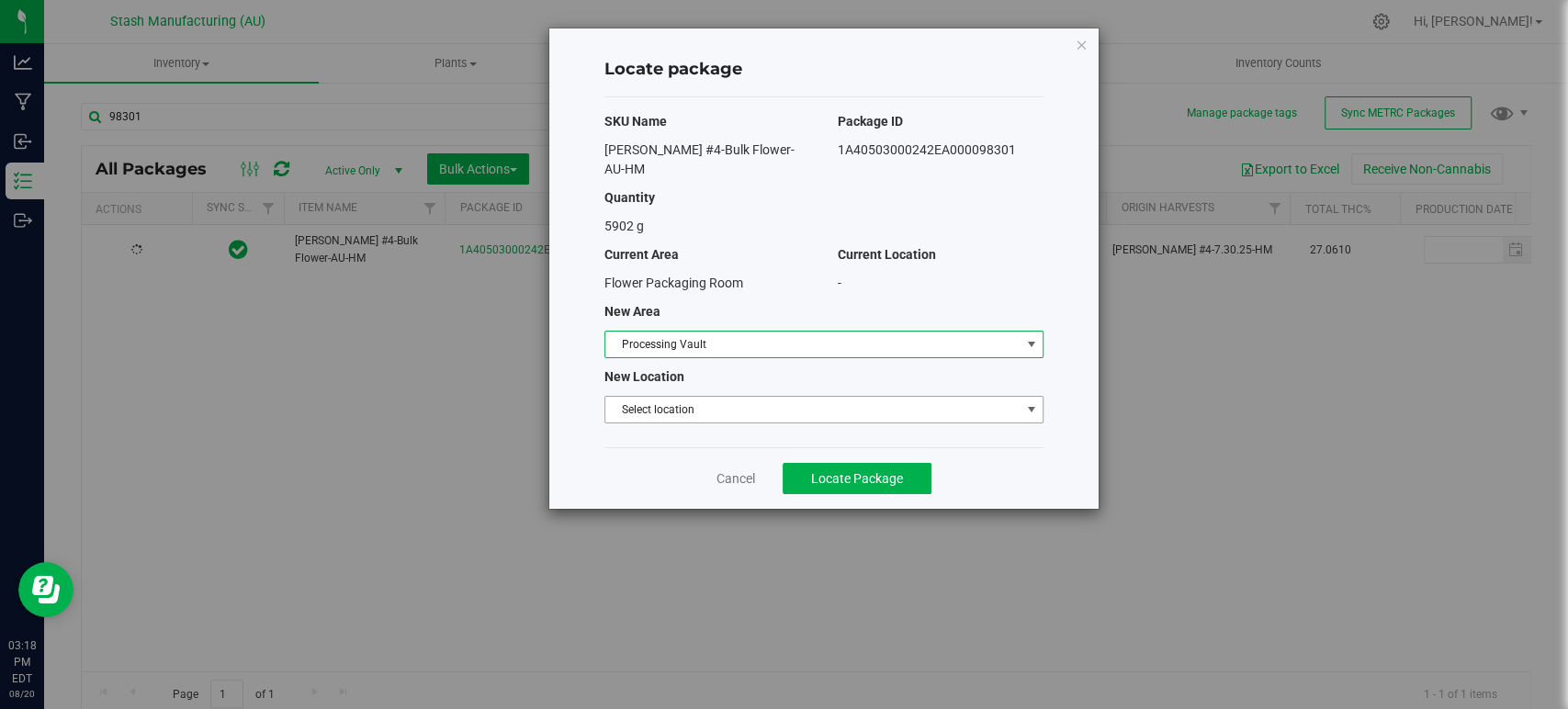
click at [738, 397] on span "Select location" at bounding box center [812, 409] width 414 height 25
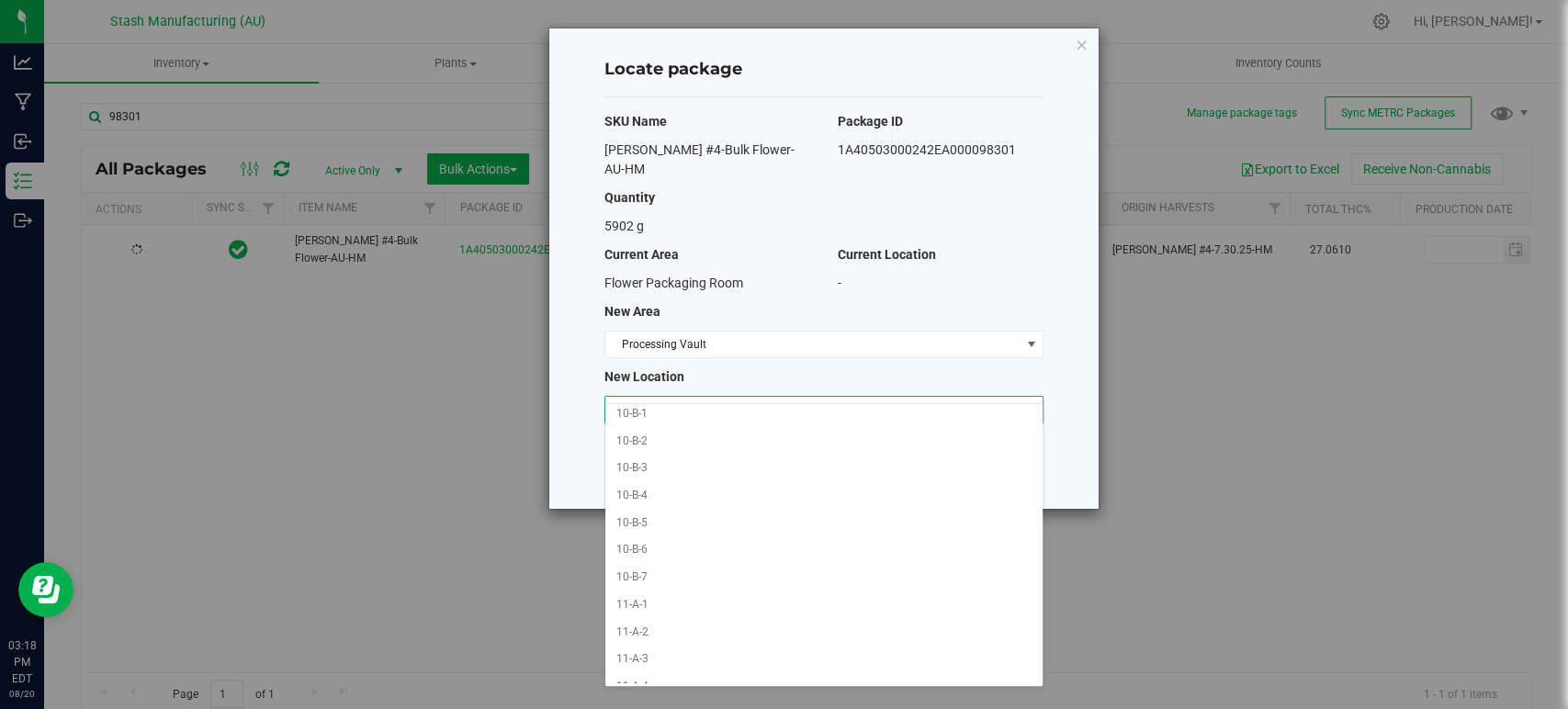
scroll to position [281, 0]
click at [713, 445] on li "10-B-2" at bounding box center [823, 440] width 437 height 27
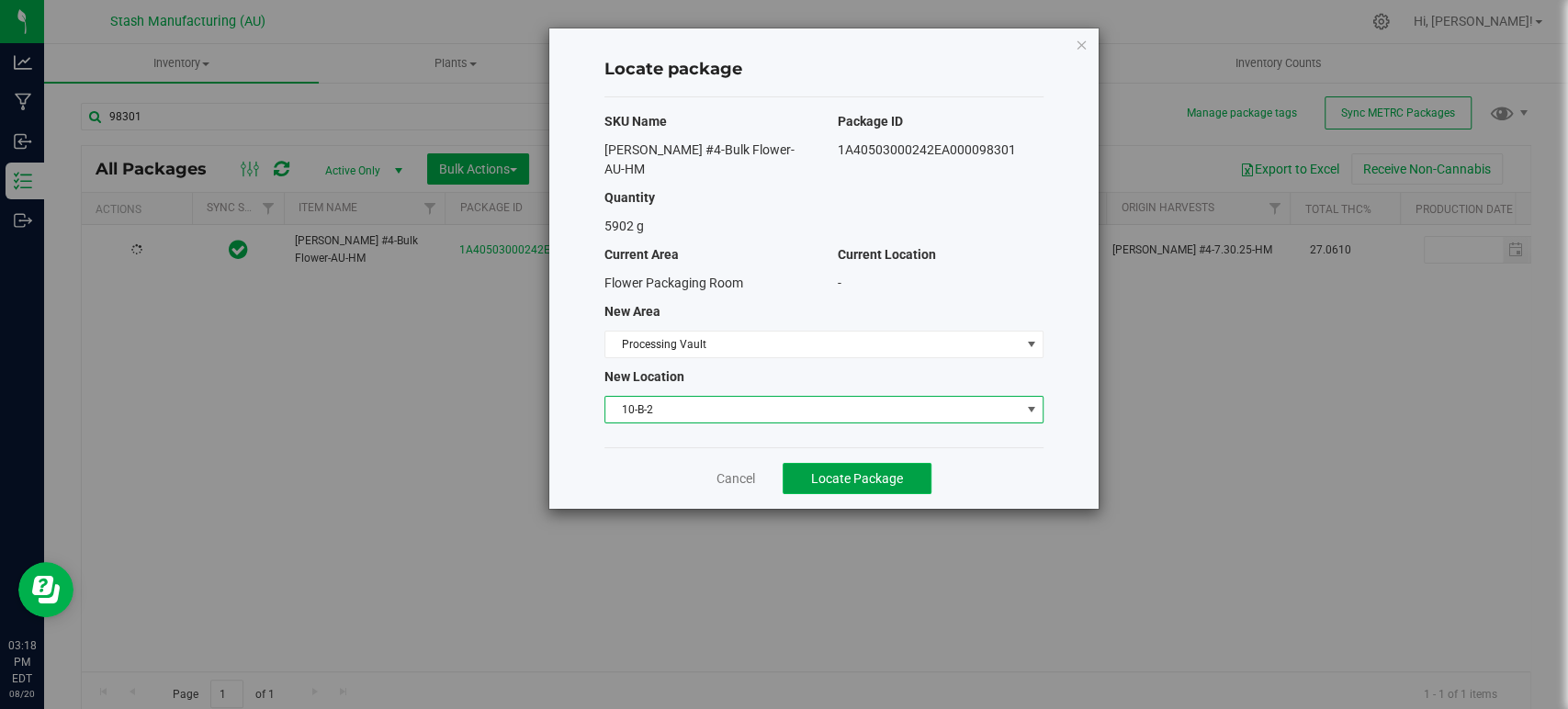
click at [835, 471] on span "Locate Package" at bounding box center [857, 479] width 92 height 15
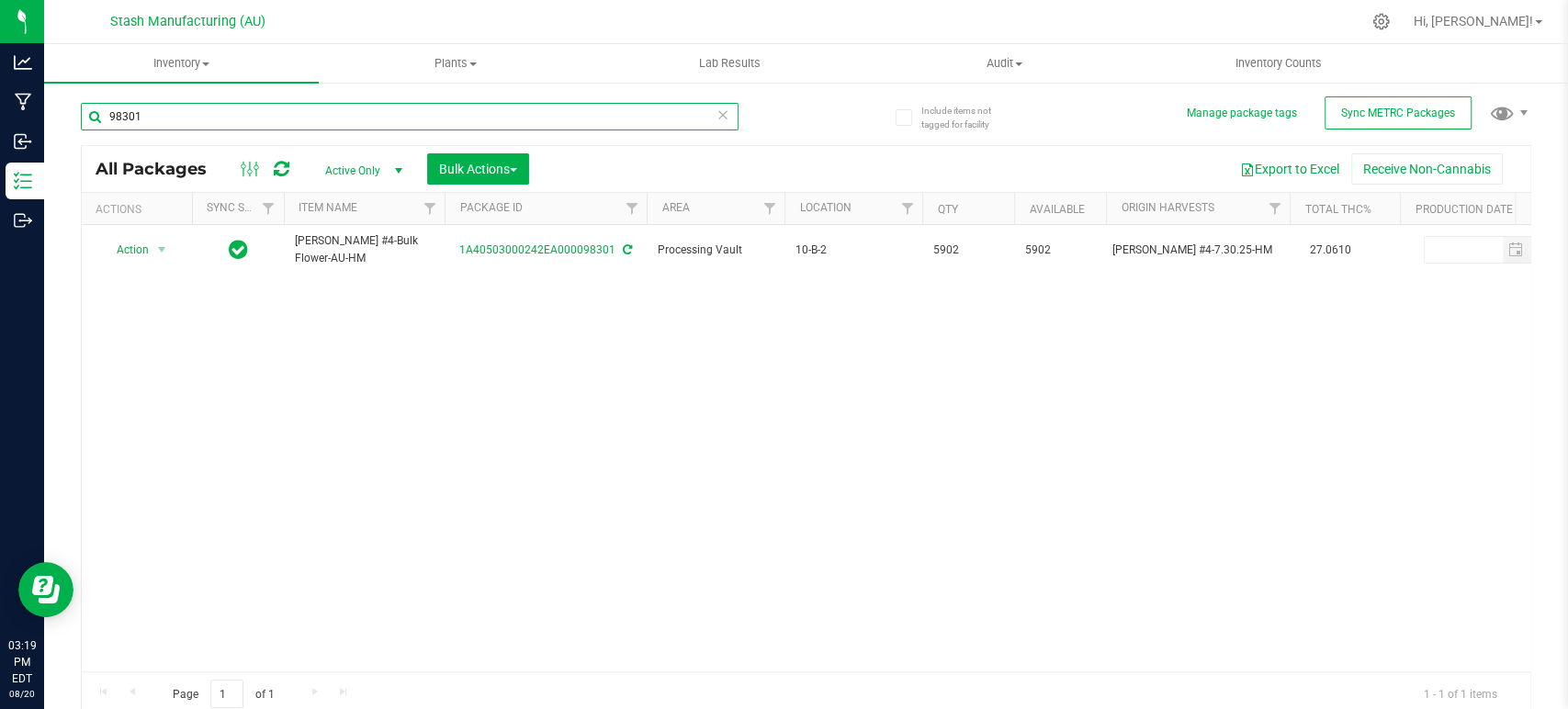
click at [504, 119] on input "98301" at bounding box center [409, 116] width 658 height 27
type input "98300"
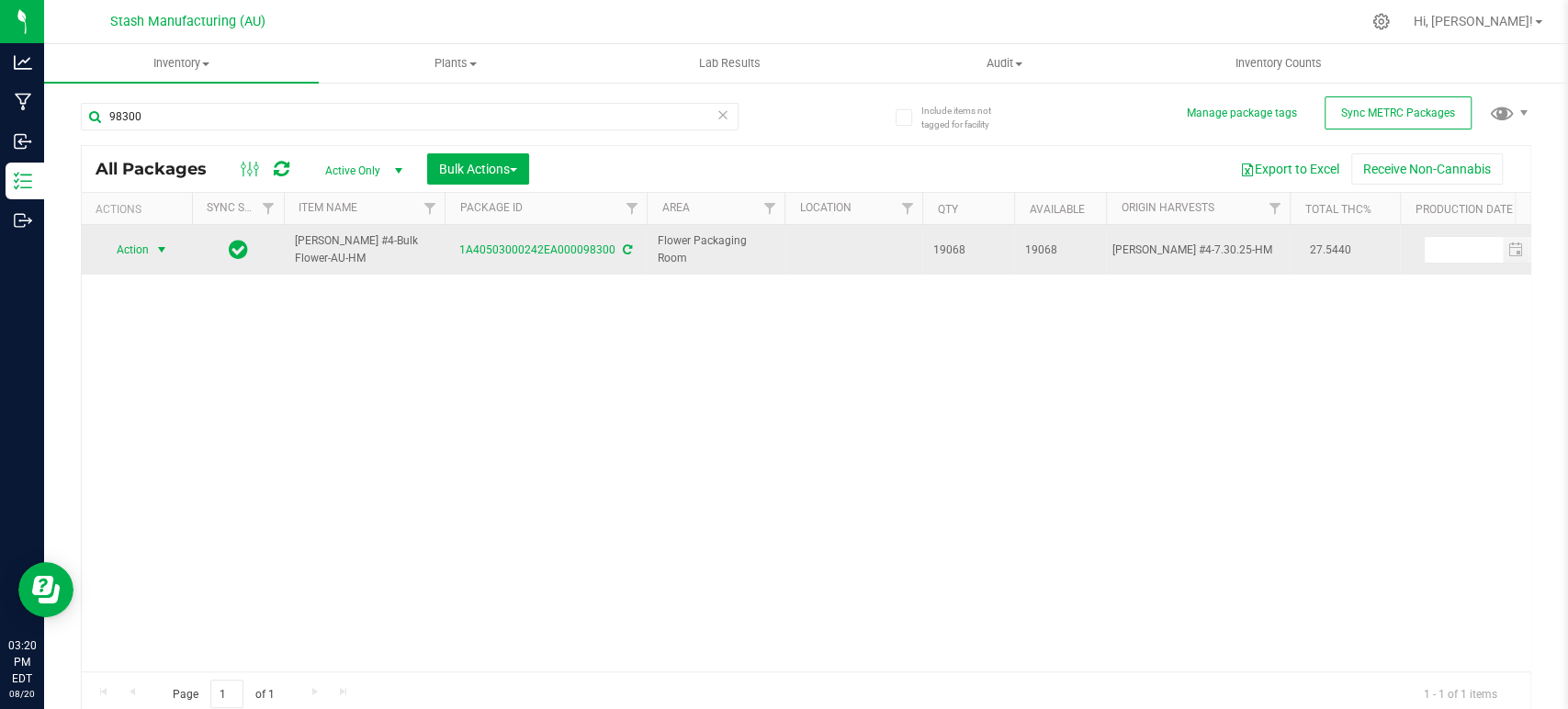
click at [131, 254] on span "Action" at bounding box center [125, 249] width 50 height 25
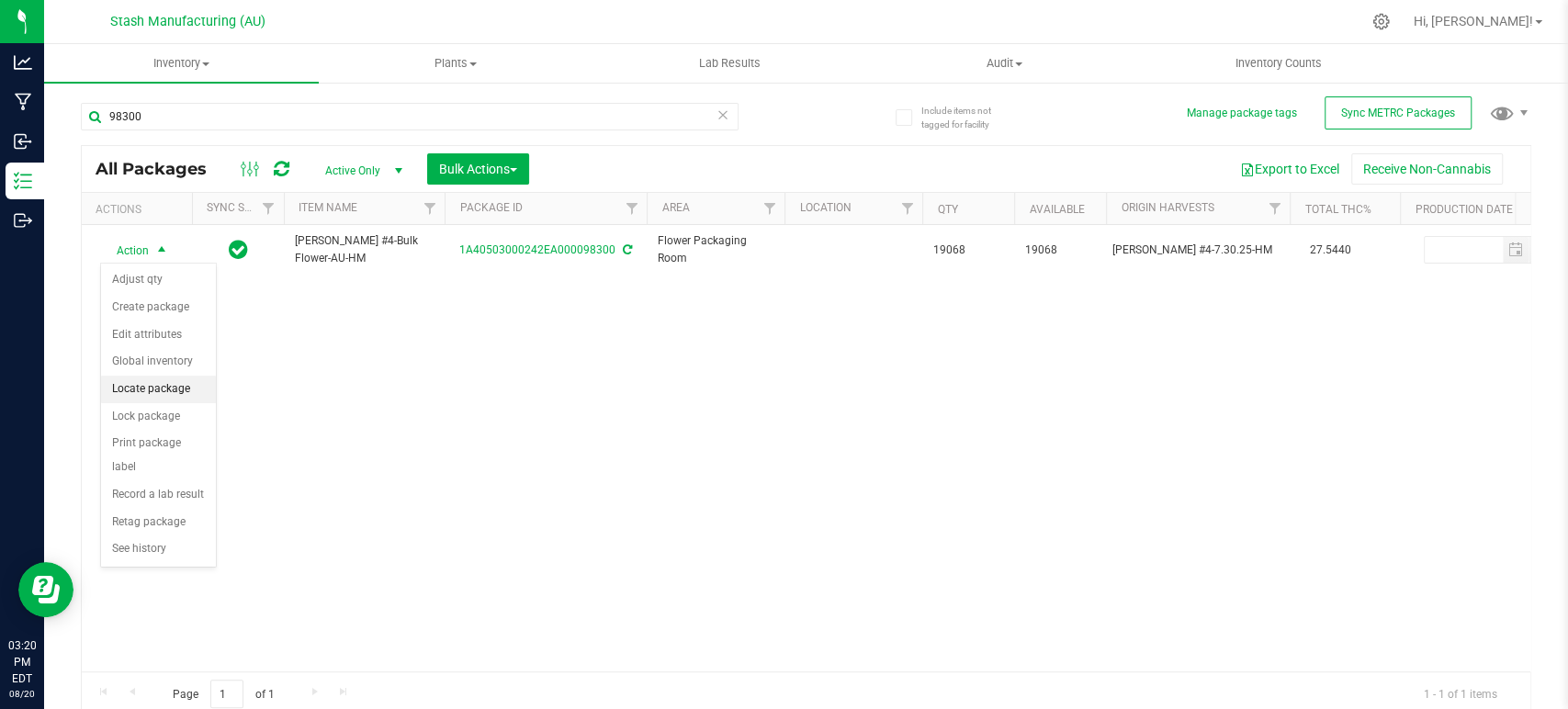
click at [163, 385] on li "Locate package" at bounding box center [158, 389] width 115 height 27
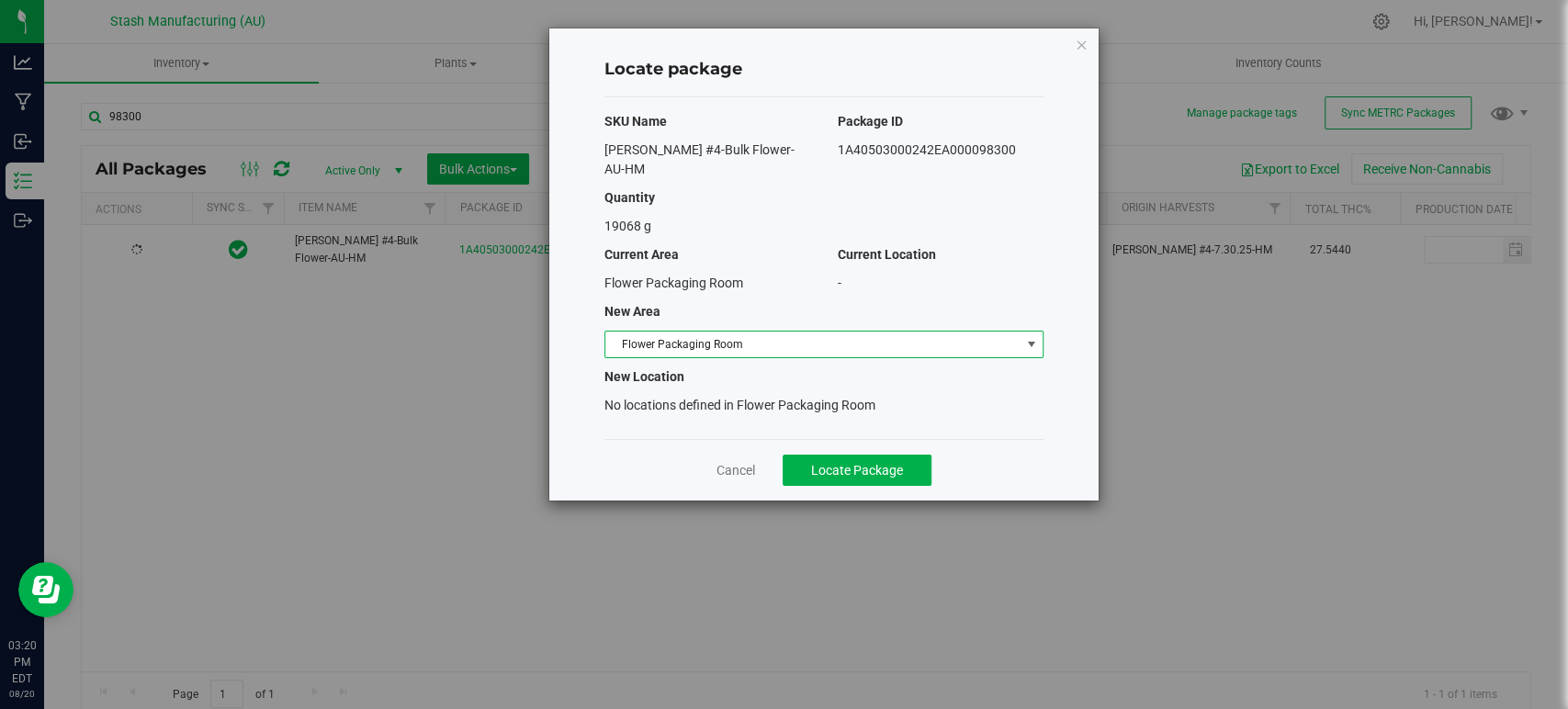
click at [667, 332] on span "Flower Packaging Room" at bounding box center [812, 344] width 414 height 25
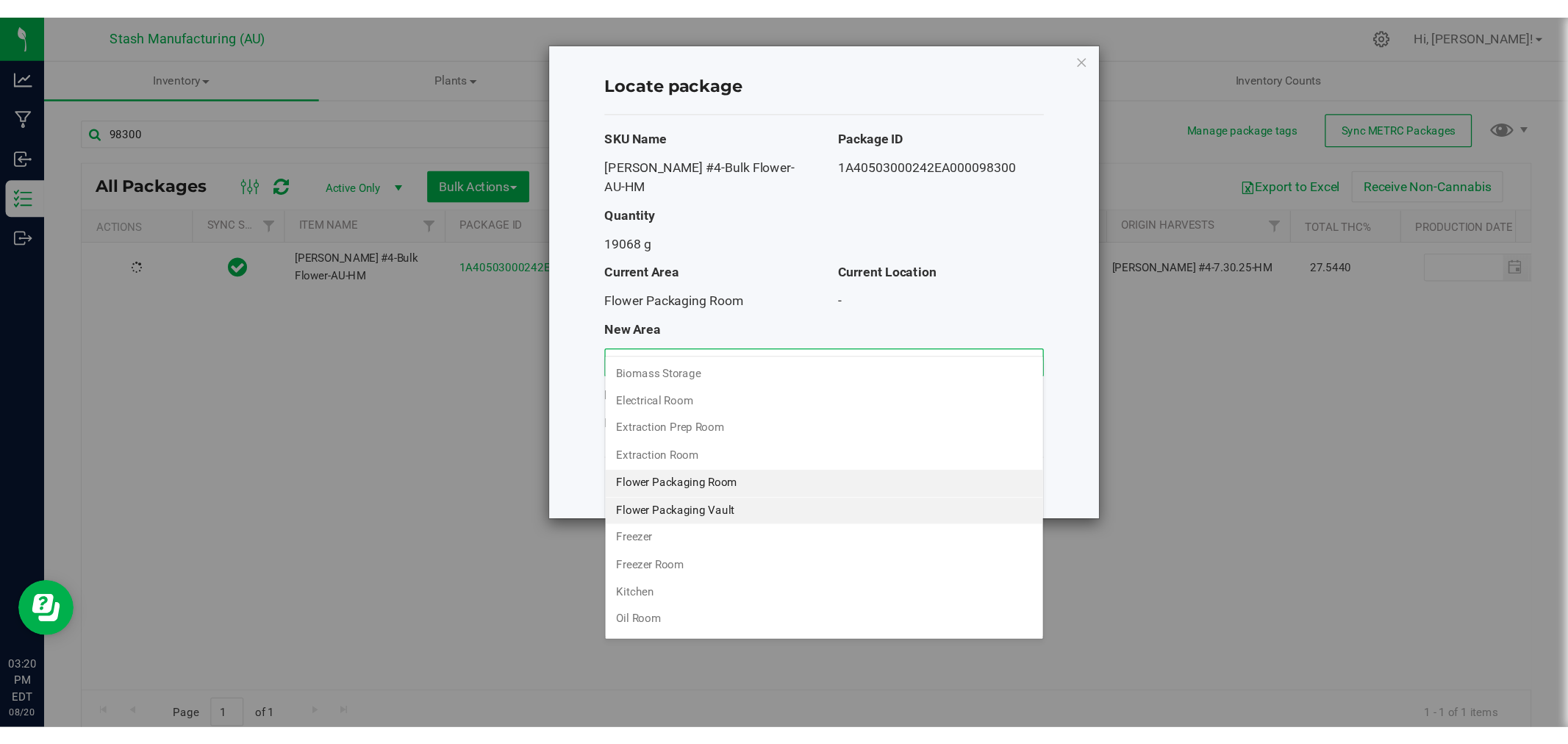
scroll to position [126, 0]
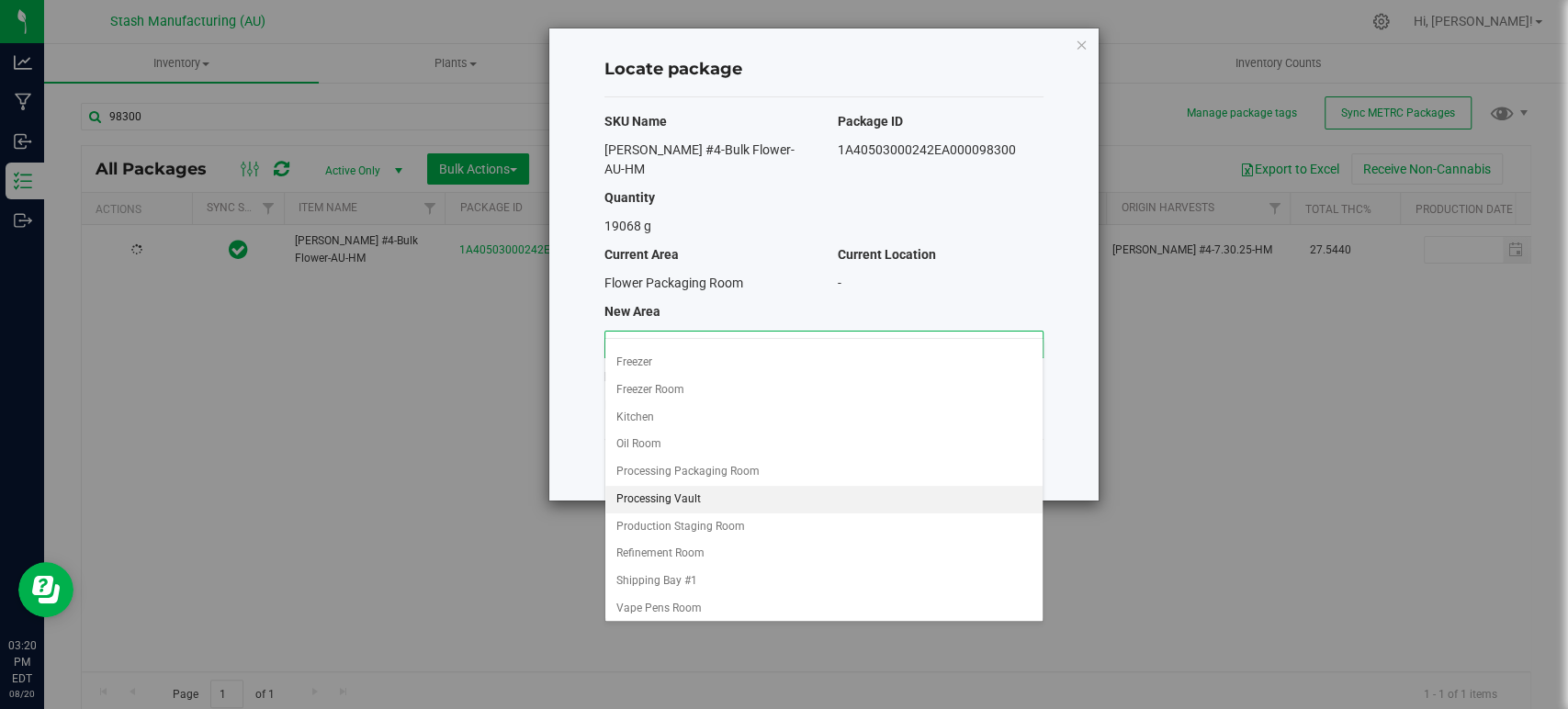
click at [669, 497] on li "Processing Vault" at bounding box center [823, 499] width 437 height 27
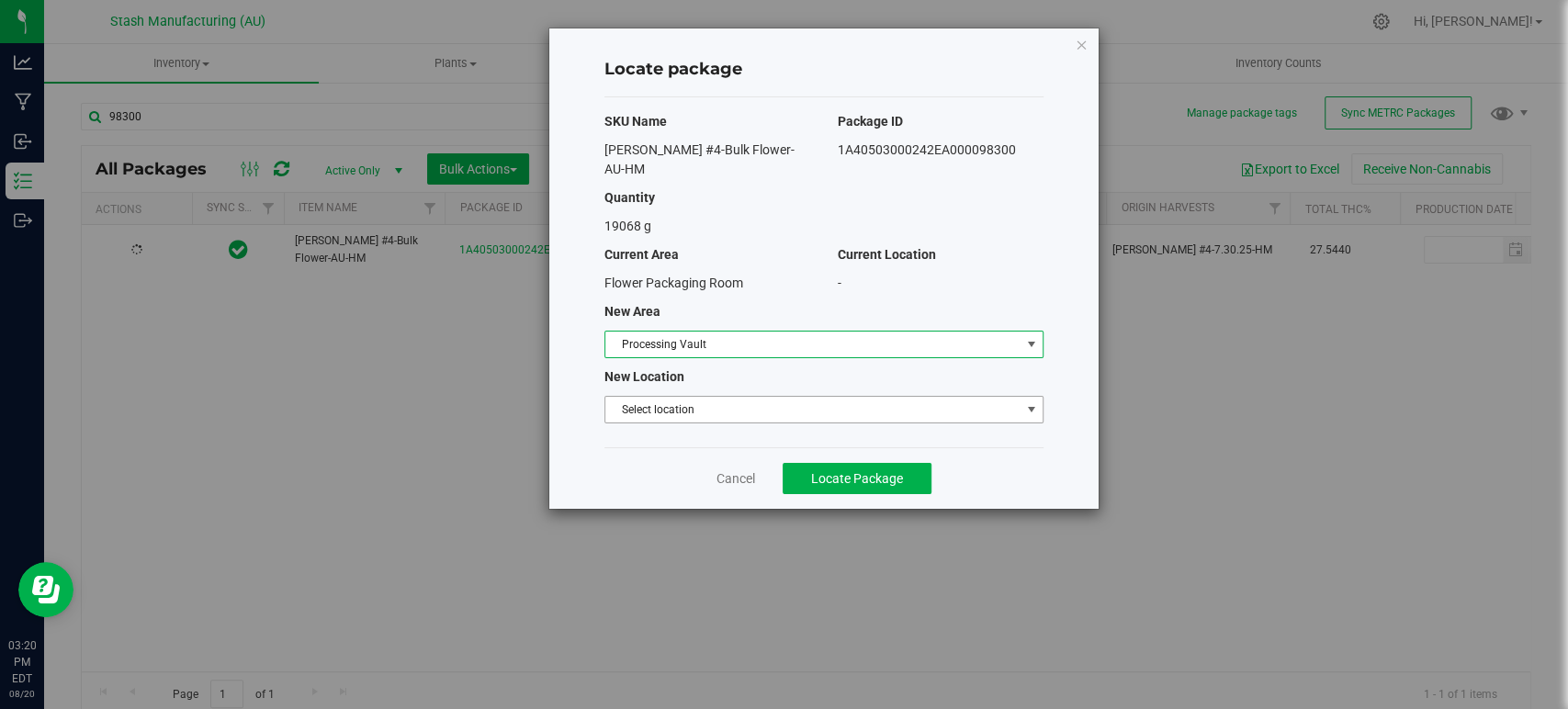
click at [751, 397] on span "Select location" at bounding box center [812, 409] width 414 height 25
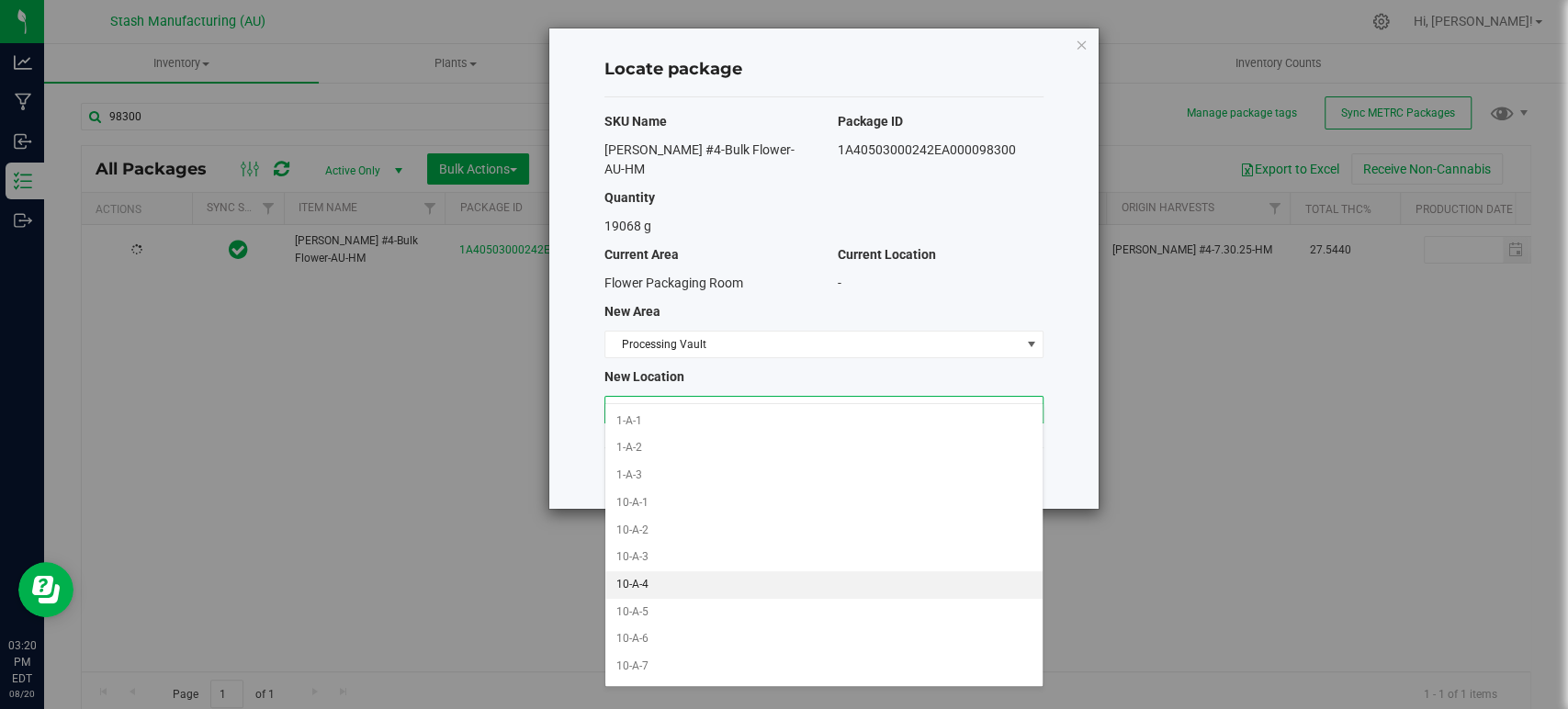
click at [688, 583] on li "10-A-4" at bounding box center [823, 584] width 437 height 27
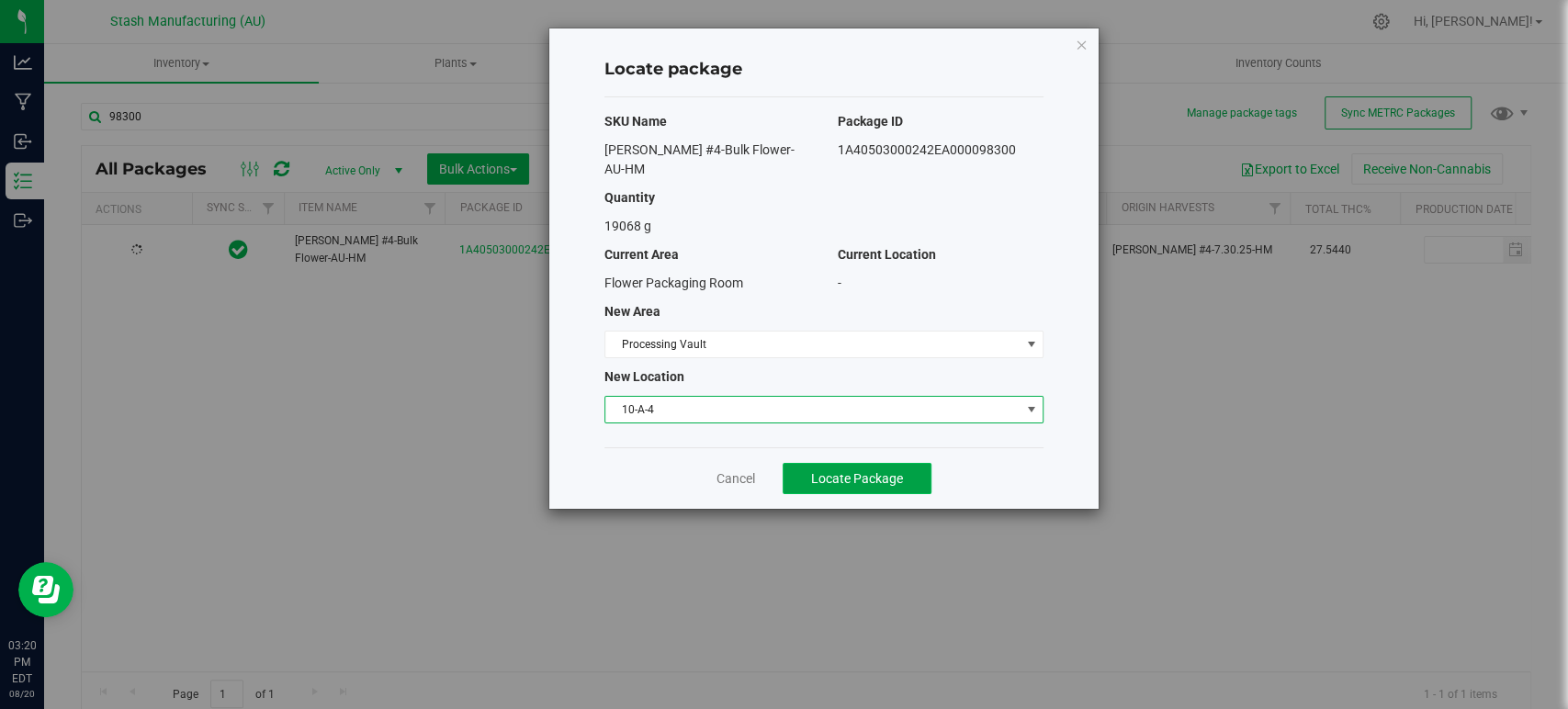
click at [860, 471] on span "Locate Package" at bounding box center [857, 479] width 92 height 15
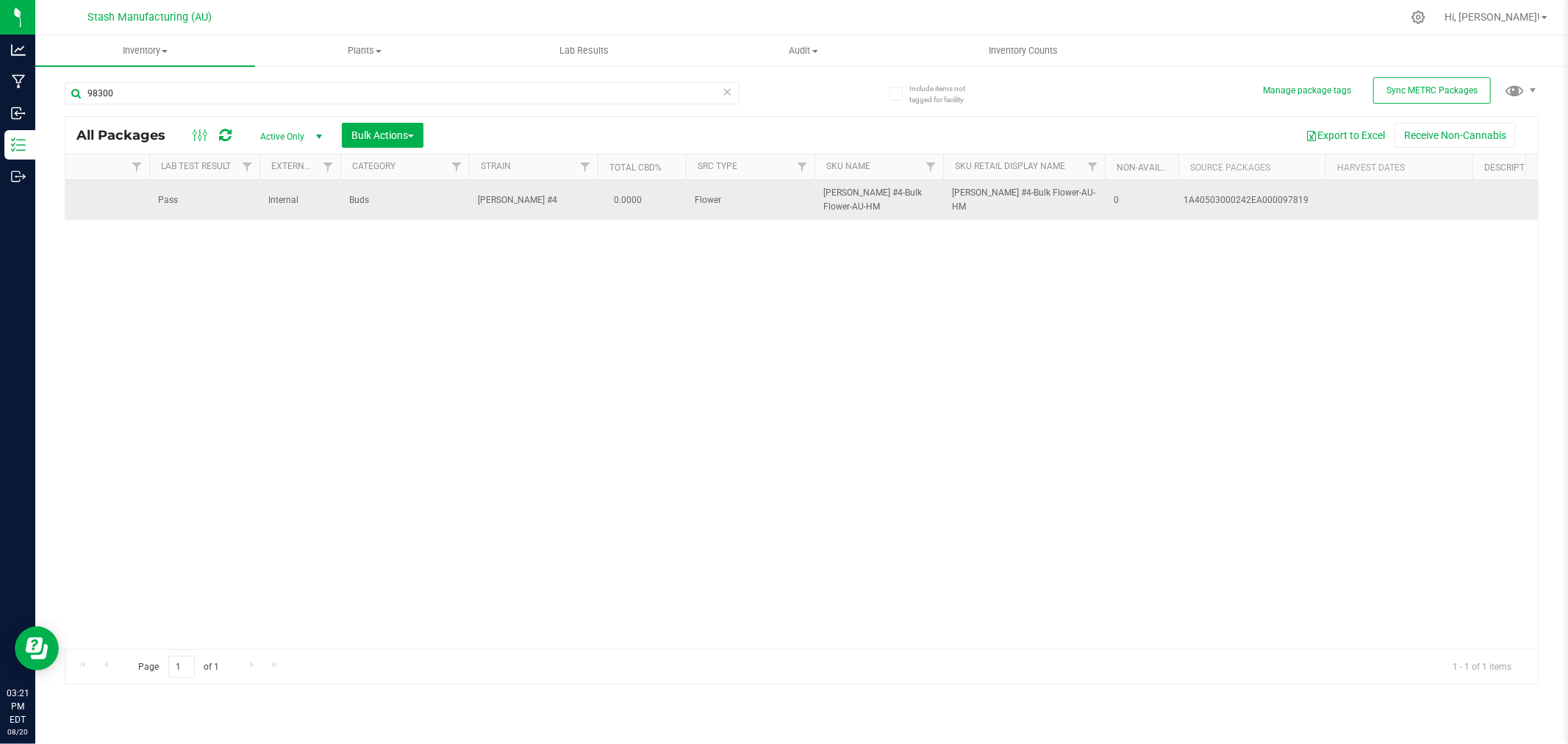
scroll to position [0, 4479]
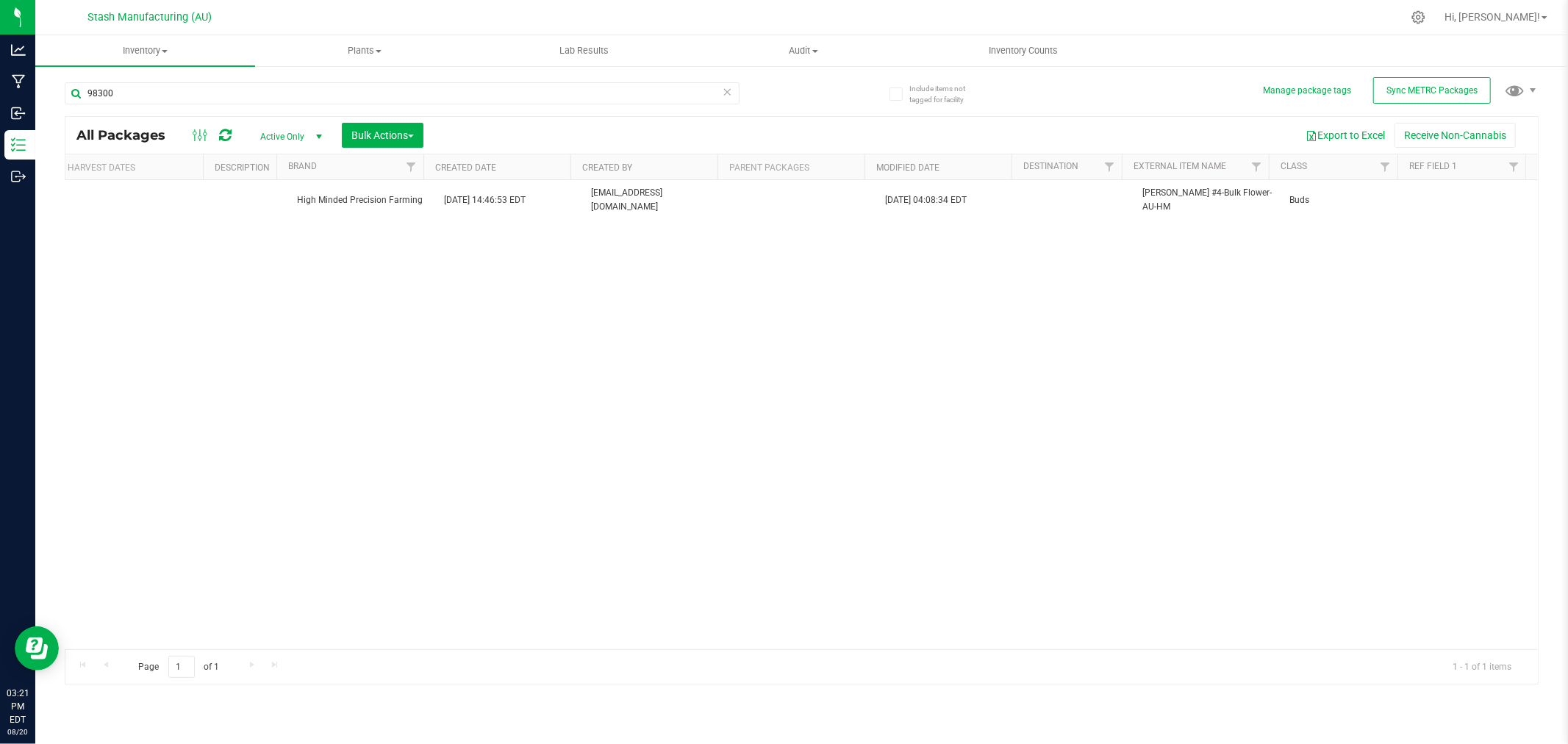
drag, startPoint x: 893, startPoint y: 19, endPoint x: 1252, endPoint y: 223, distance: 412.9
